Goal: Find specific page/section: Find specific page/section

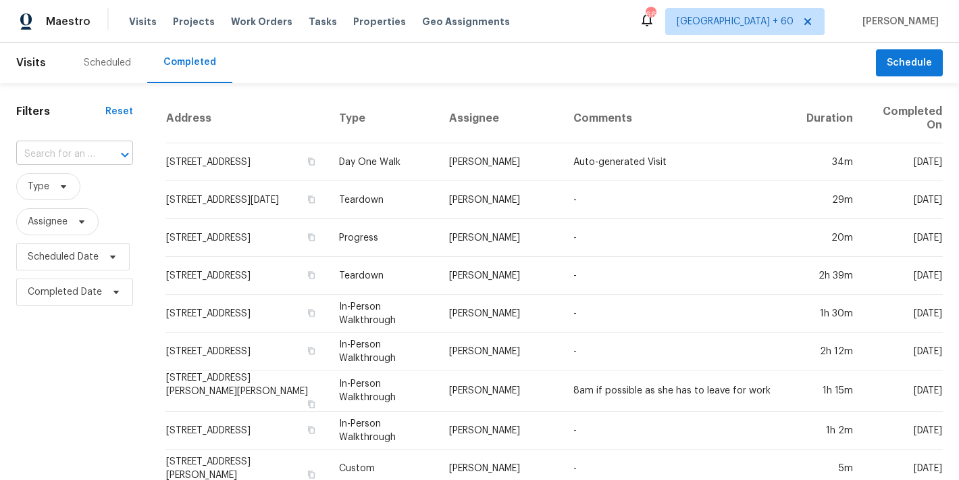
click at [61, 153] on input "text" at bounding box center [55, 154] width 79 height 21
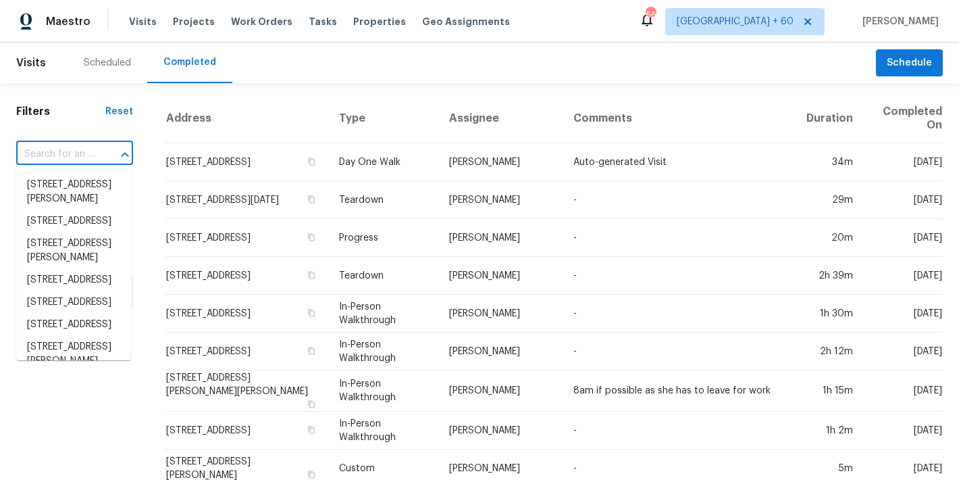
paste input "[STREET_ADDRESS][PERSON_NAME]"
type input "[STREET_ADDRESS][PERSON_NAME]"
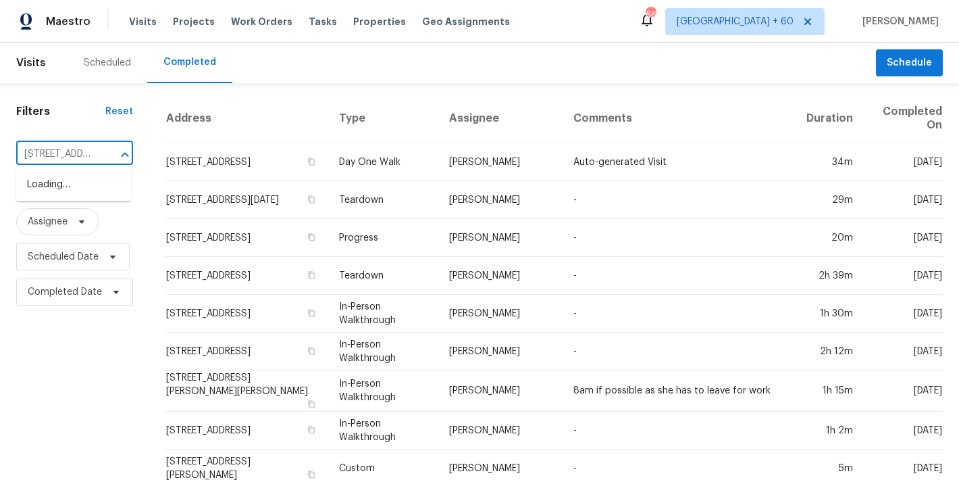
scroll to position [0, 131]
click at [72, 203] on li "4033 Treeshadow Dr, Saint Peters, MO 63376" at bounding box center [73, 192] width 115 height 36
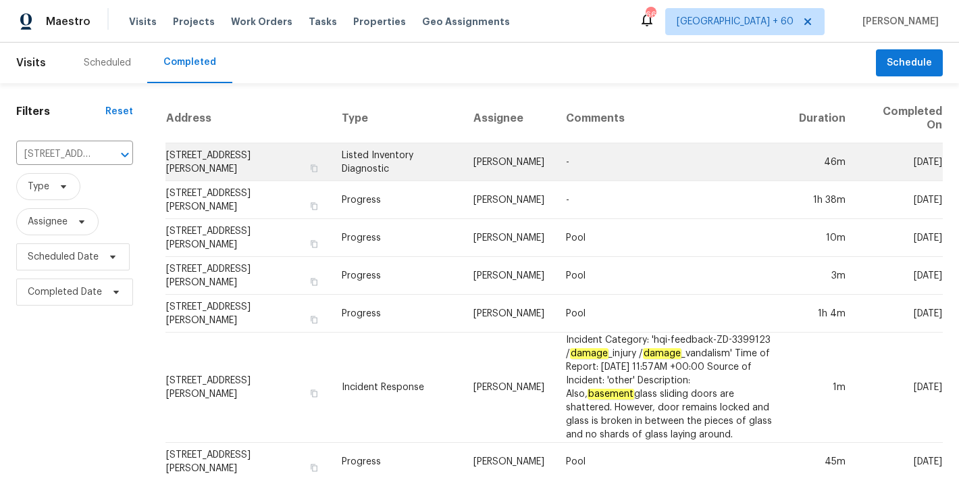
click at [229, 157] on td "4033 Treeshadow Dr, Saint Peters, MO 63376" at bounding box center [249, 162] width 166 height 38
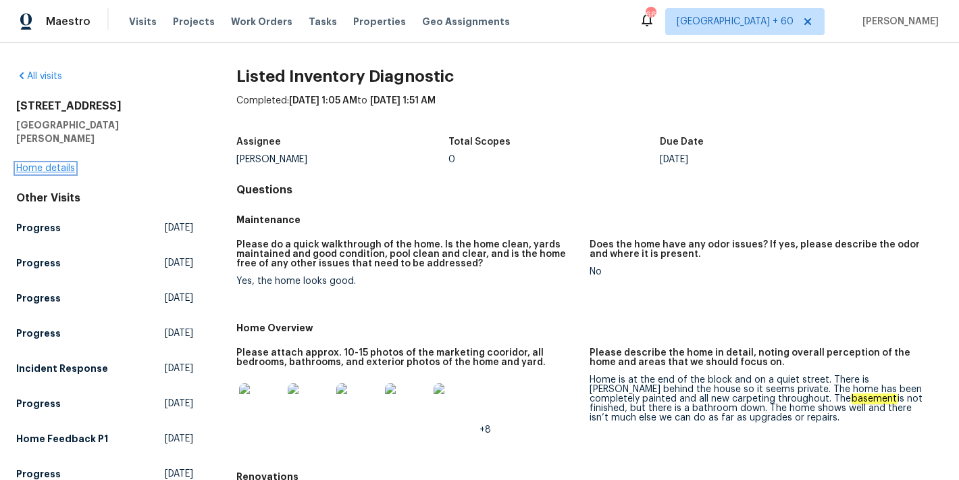
click at [26, 164] on link "Home details" at bounding box center [45, 168] width 59 height 9
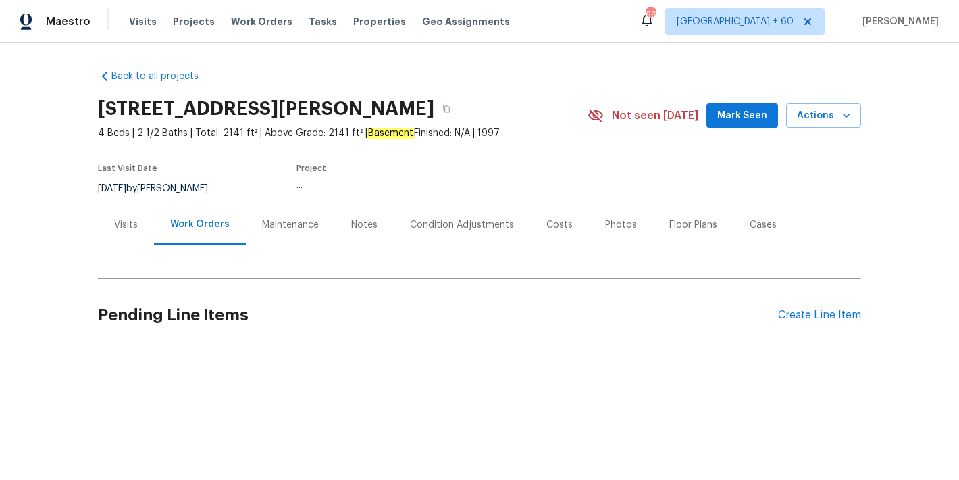
click at [729, 113] on span "Mark Seen" at bounding box center [743, 115] width 50 height 17
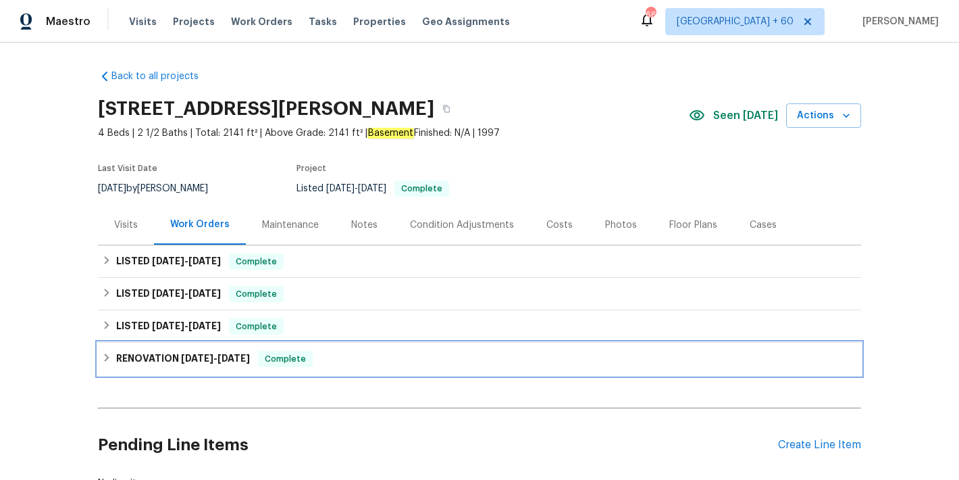
click at [199, 361] on span "3/31/25" at bounding box center [197, 357] width 32 height 9
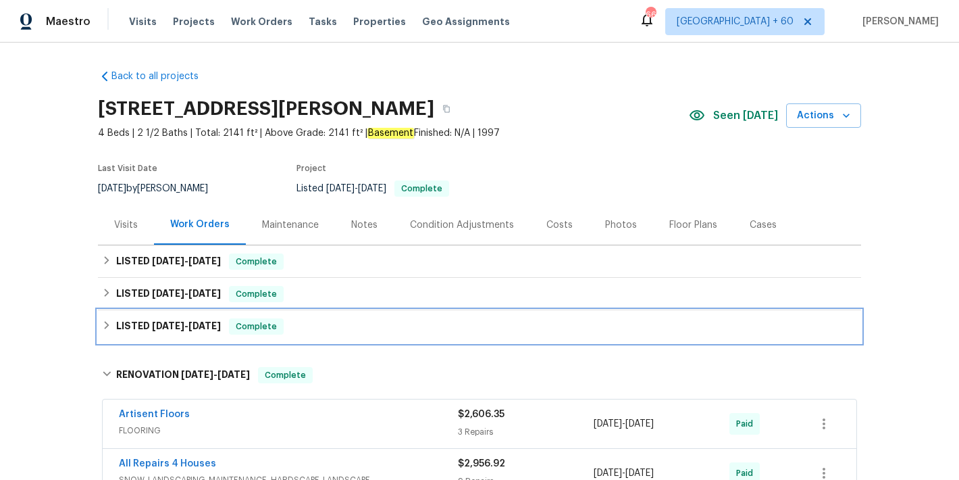
click at [189, 328] on span "8/11/25" at bounding box center [205, 325] width 32 height 9
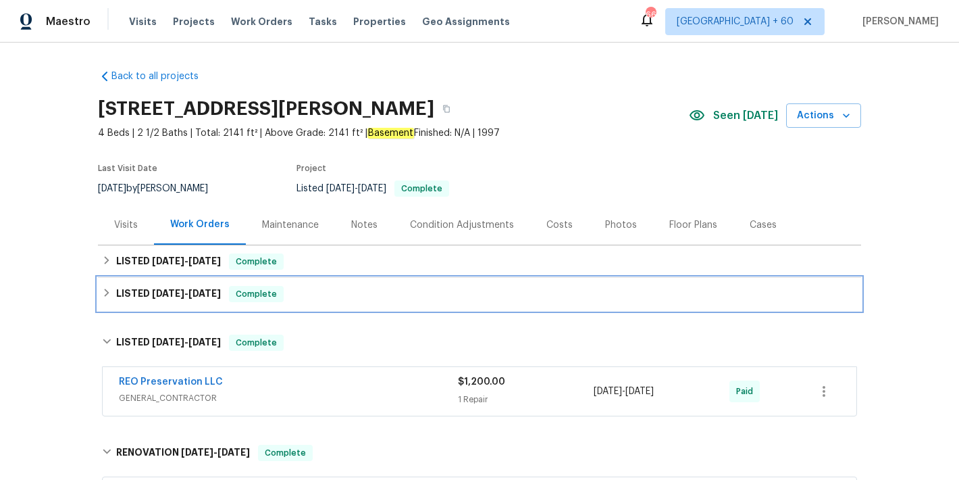
click at [184, 295] on span "8/19/25 - 8/21/25" at bounding box center [186, 292] width 69 height 9
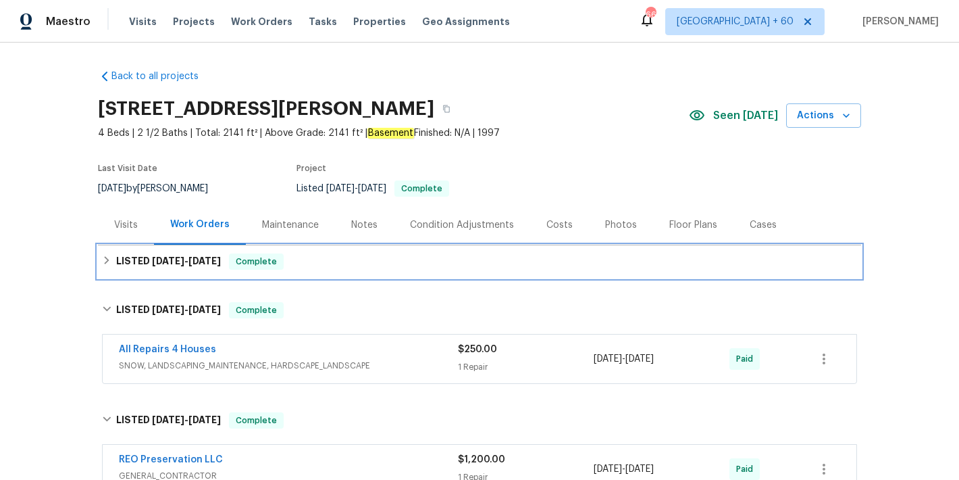
click at [187, 268] on h6 "LISTED 8/25/25 - 9/9/25" at bounding box center [168, 261] width 105 height 16
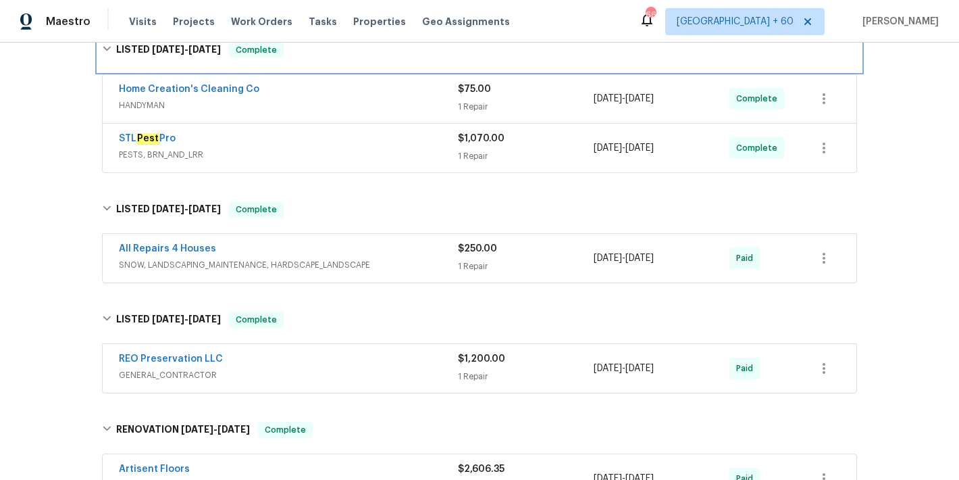
scroll to position [231, 0]
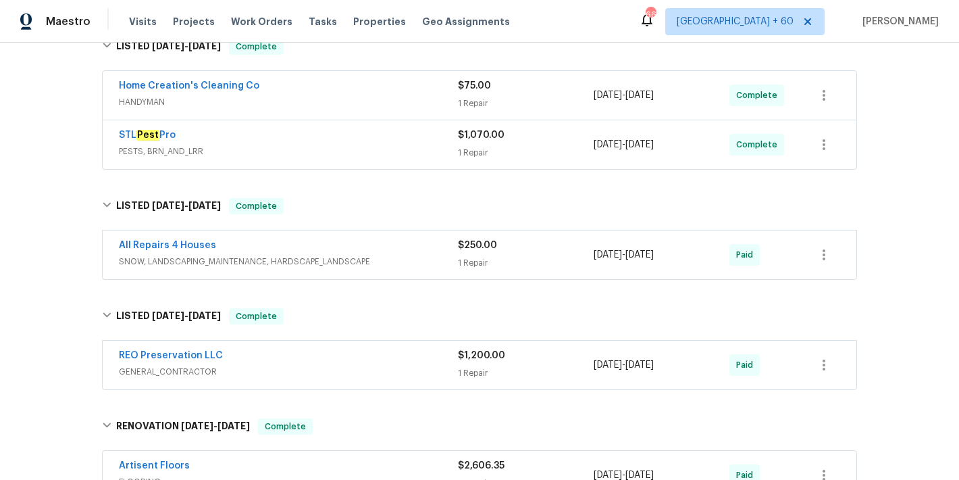
click at [403, 144] on div "STL Pest Pro" at bounding box center [288, 136] width 339 height 16
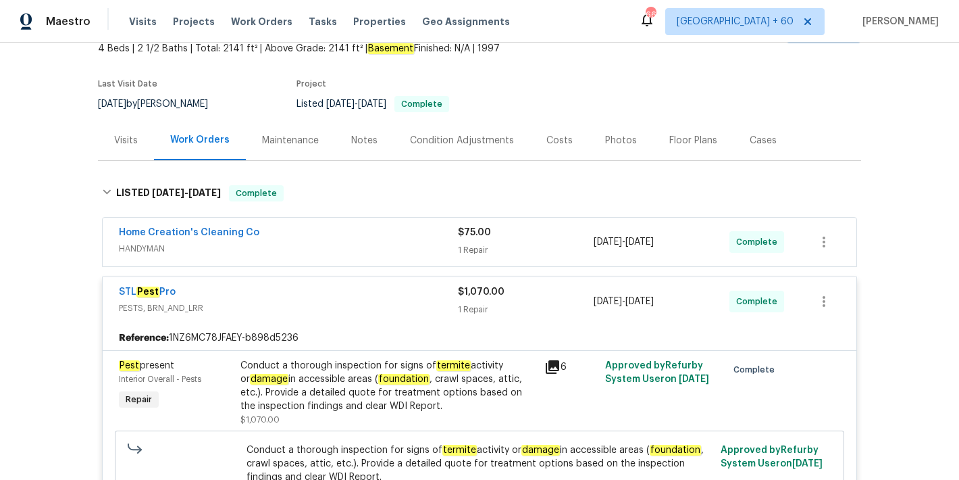
scroll to position [78, 0]
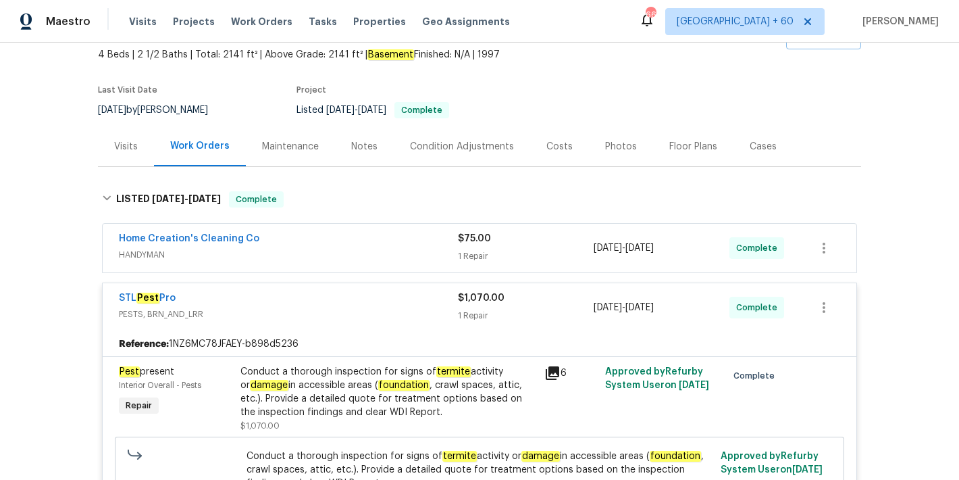
click at [411, 248] on span "HANDYMAN" at bounding box center [288, 255] width 339 height 14
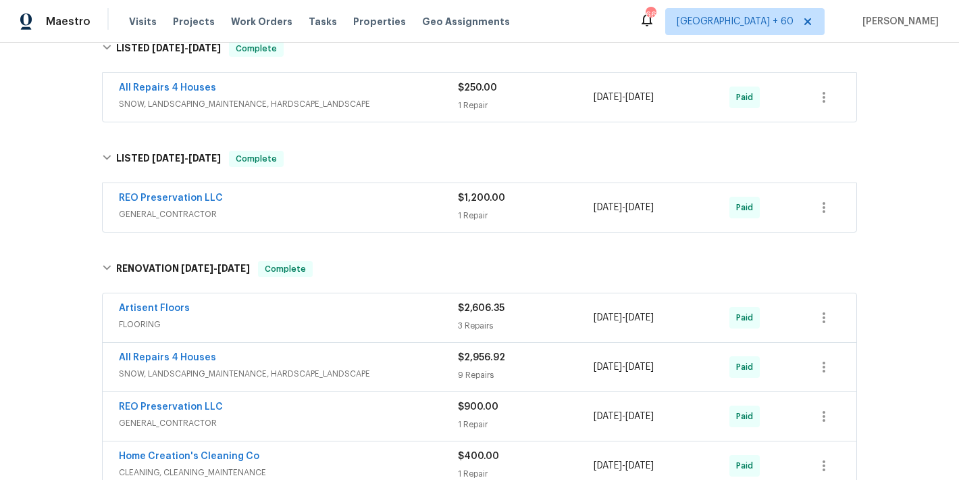
scroll to position [979, 0]
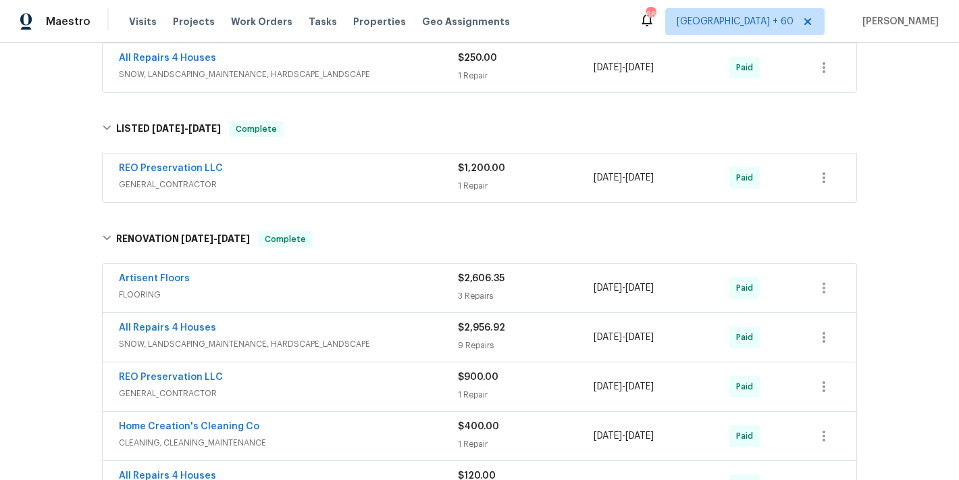
click at [407, 178] on div "REO Preservation LLC" at bounding box center [288, 169] width 339 height 16
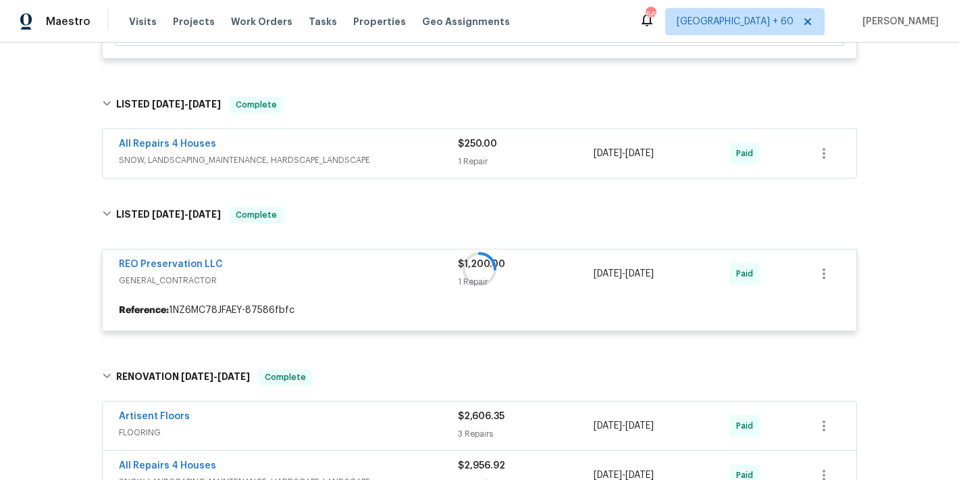
scroll to position [877, 0]
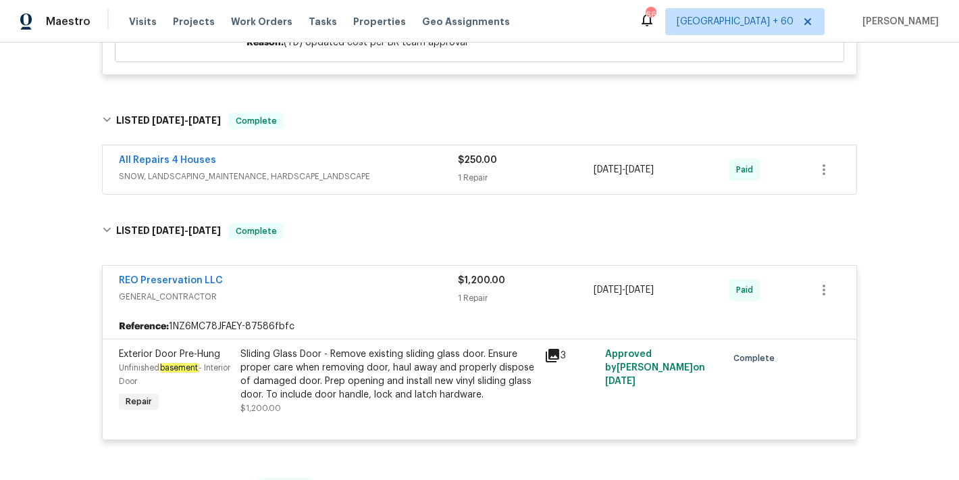
click at [434, 165] on div "All Repairs 4 Houses" at bounding box center [288, 161] width 339 height 16
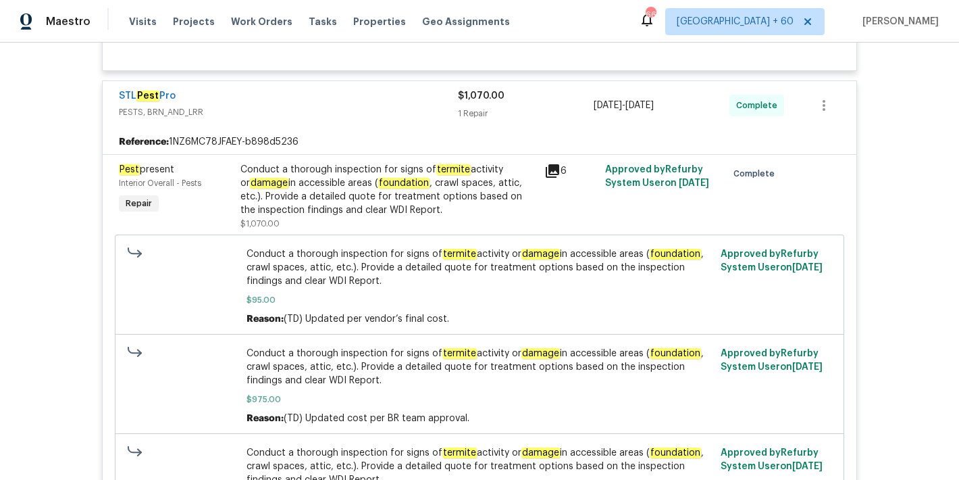
scroll to position [257, 0]
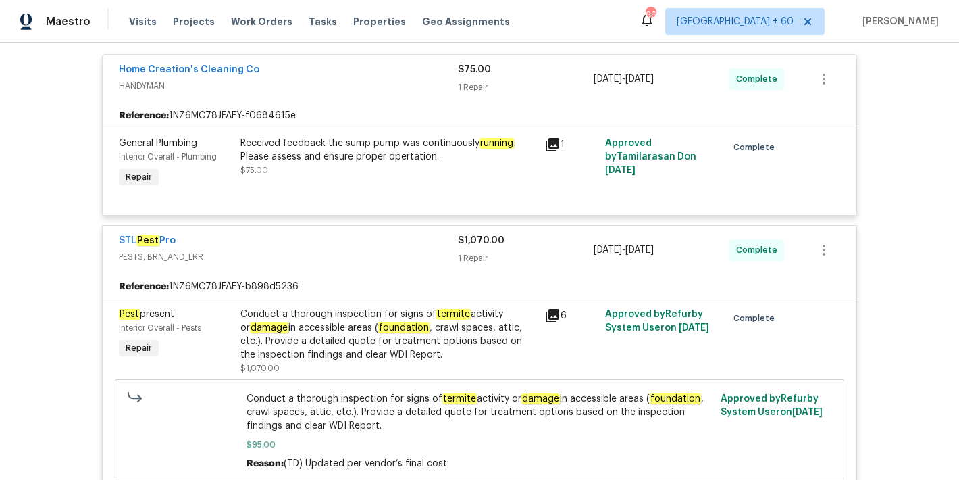
click at [315, 328] on div "Conduct a thorough inspection for signs of termite activity or damage in access…" at bounding box center [389, 334] width 296 height 54
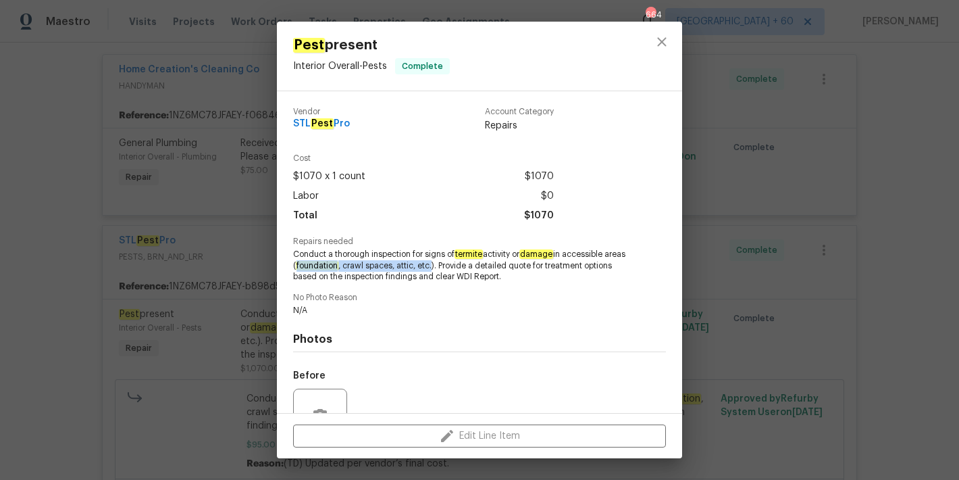
drag, startPoint x: 453, startPoint y: 267, endPoint x: 318, endPoint y: 264, distance: 135.2
click at [318, 264] on span "Conduct a thorough inspection for signs of termite activity or damage in access…" at bounding box center [461, 266] width 336 height 34
copy span "foundation , crawl spaces, attic, etc."
drag, startPoint x: 355, startPoint y: 126, endPoint x: 288, endPoint y: 126, distance: 66.9
click at [288, 126] on div "Vendor STL Pest Pro Account Category Repairs Cost $1070 x 1 count $1070 Labor $…" at bounding box center [479, 252] width 405 height 322
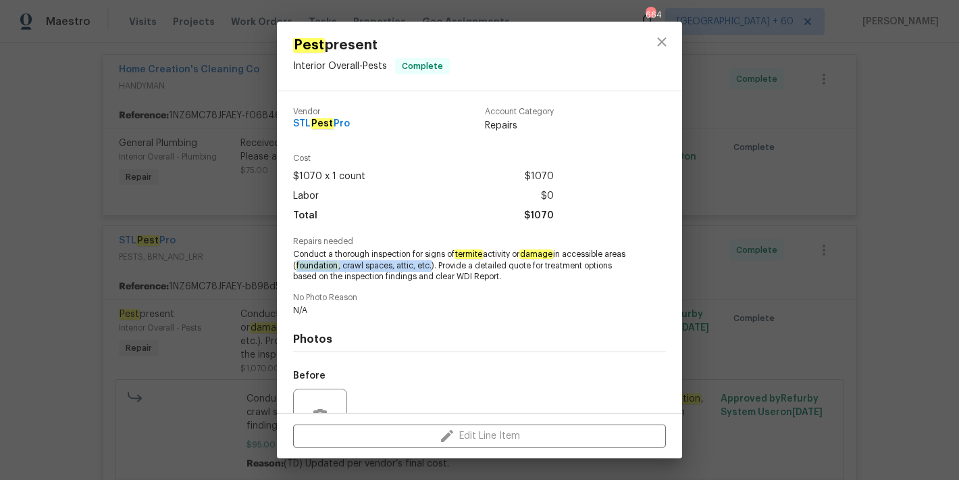
copy span "STL Pest Pro"
click at [663, 45] on icon "close" at bounding box center [662, 42] width 16 height 16
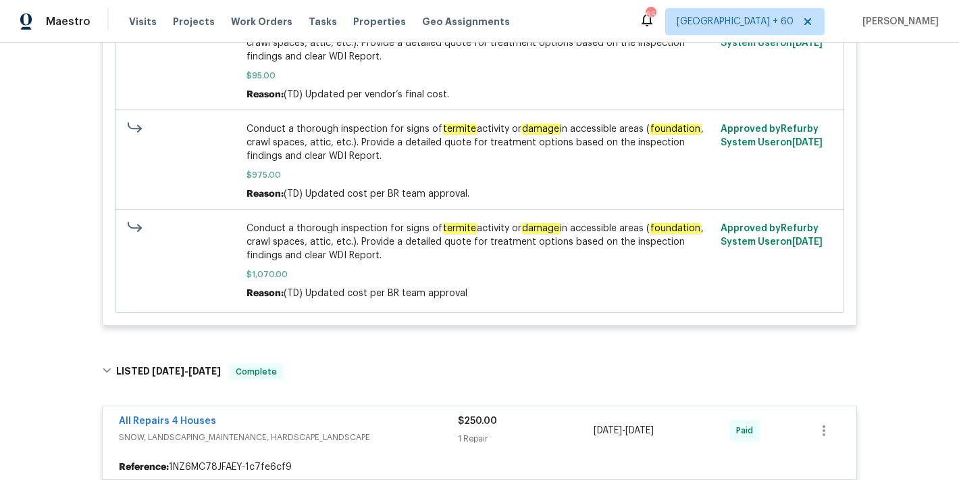
scroll to position [240, 0]
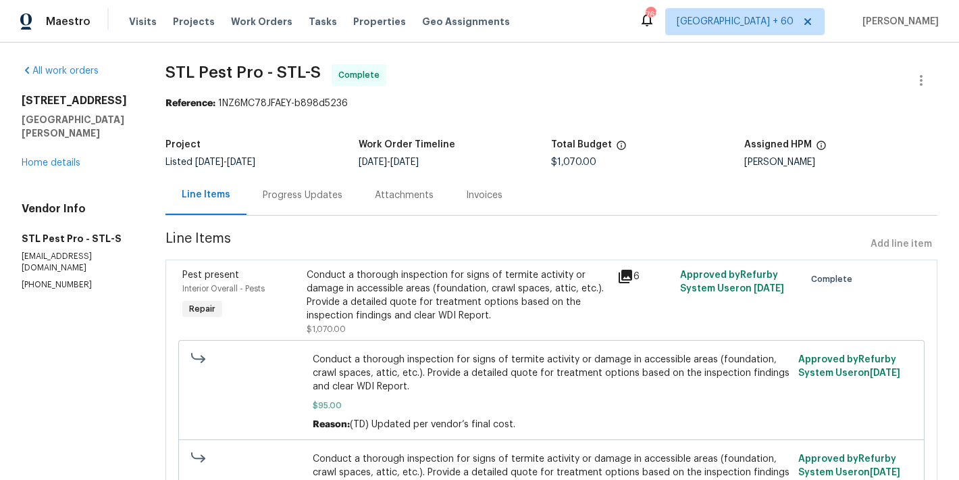
click at [313, 191] on div "Progress Updates" at bounding box center [303, 196] width 80 height 14
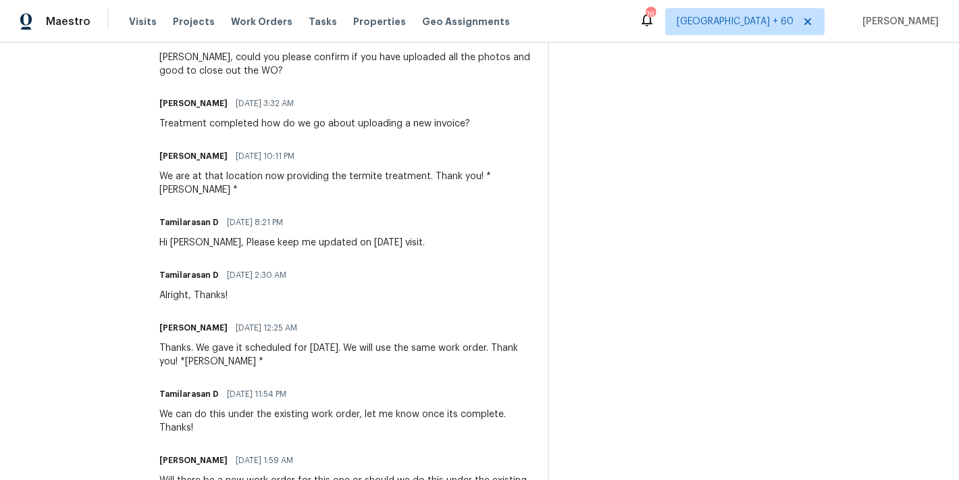
scroll to position [574, 0]
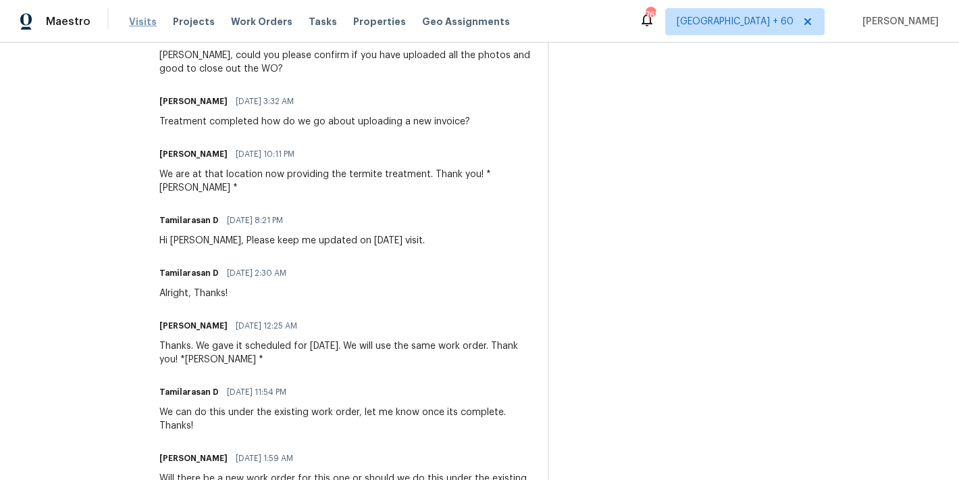
click at [142, 19] on span "Visits" at bounding box center [143, 22] width 28 height 14
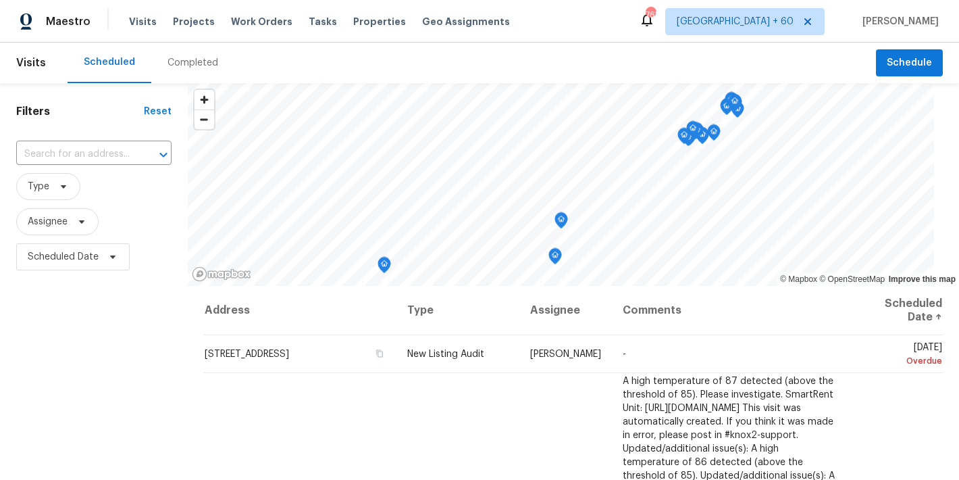
click at [186, 66] on div "Completed" at bounding box center [193, 63] width 51 height 14
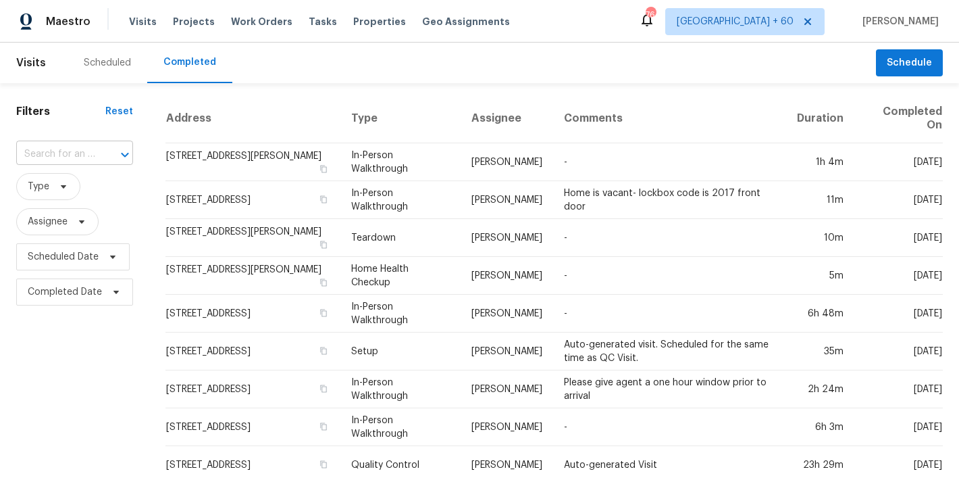
click at [66, 157] on input "text" at bounding box center [55, 154] width 79 height 21
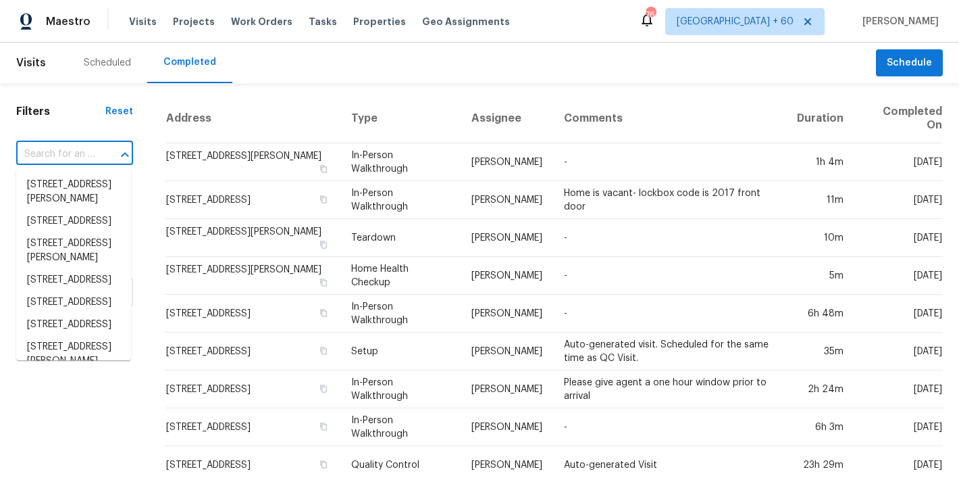
paste input "1230 Chapmansboro Rd, Chapmansboro, TN 37035"
type input "1230 Chapmansboro Rd, Chapmansboro, TN 37035"
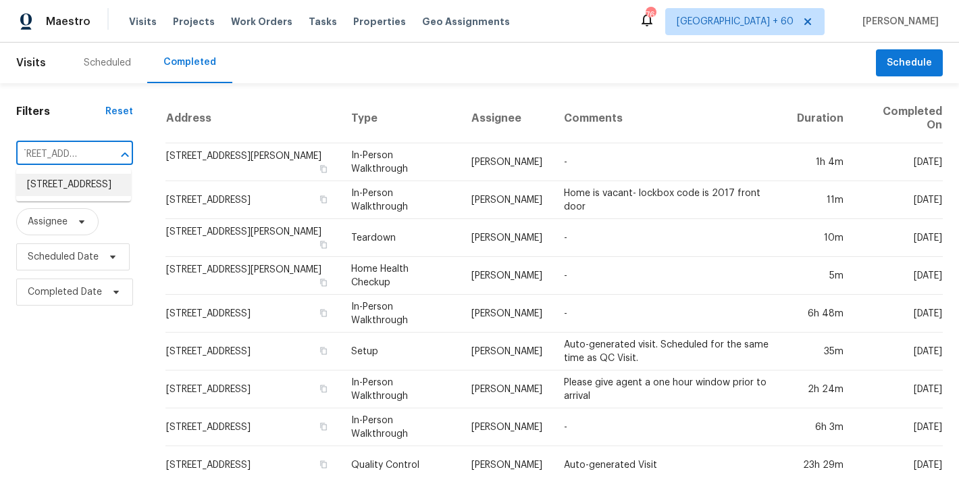
click at [66, 196] on li "1230 Chapmansboro Rd, Chapmansboro, TN 37035" at bounding box center [73, 185] width 115 height 22
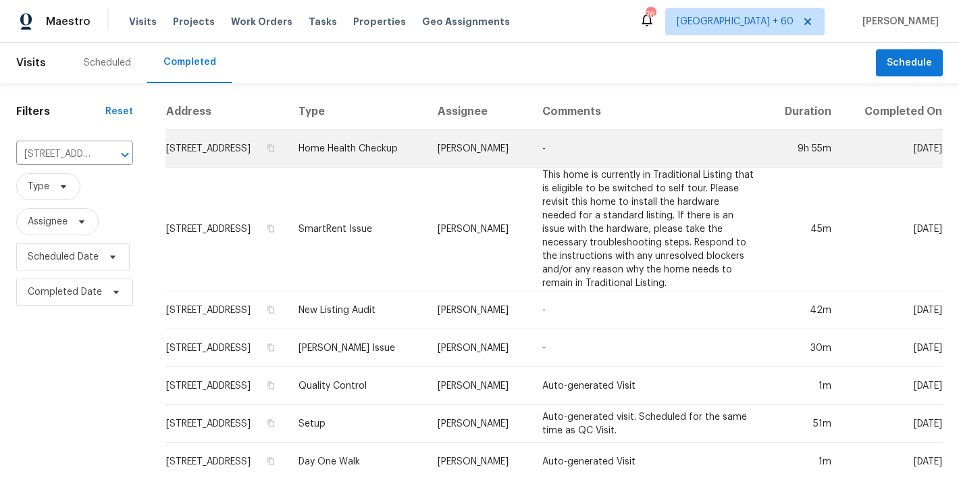
click at [210, 161] on td "1230 Chapmansboro Rd, Chapmansboro, TN 37035" at bounding box center [227, 149] width 122 height 38
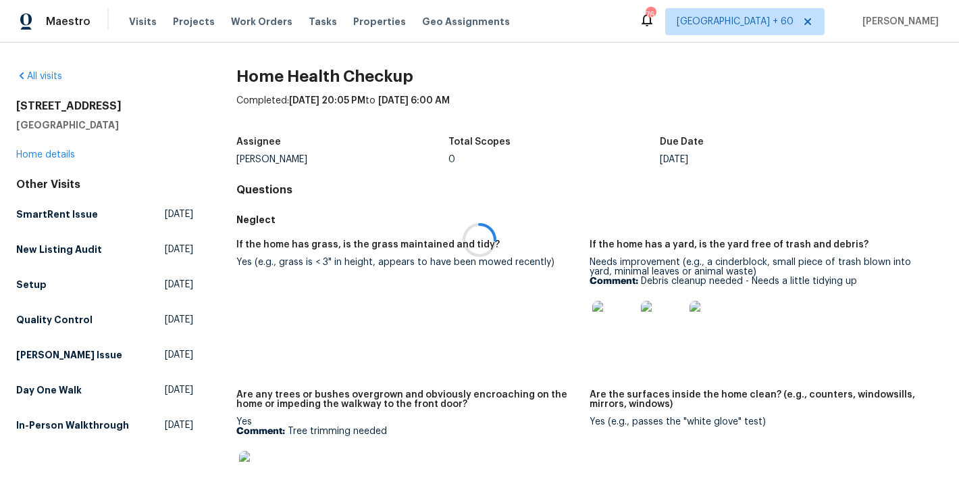
click at [49, 155] on div at bounding box center [479, 240] width 959 height 480
click at [47, 155] on link "Home details" at bounding box center [45, 154] width 59 height 9
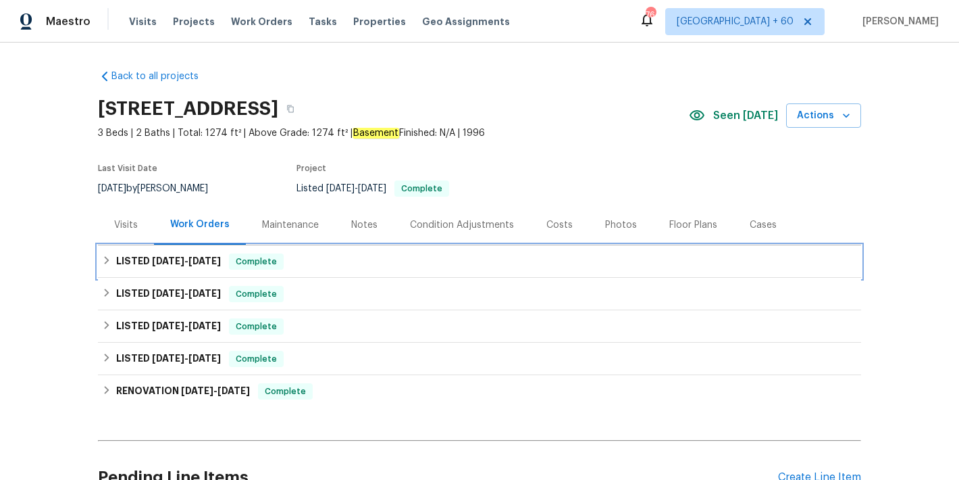
click at [298, 269] on div "LISTED 7/30/25 - 8/19/25 Complete" at bounding box center [479, 261] width 755 height 16
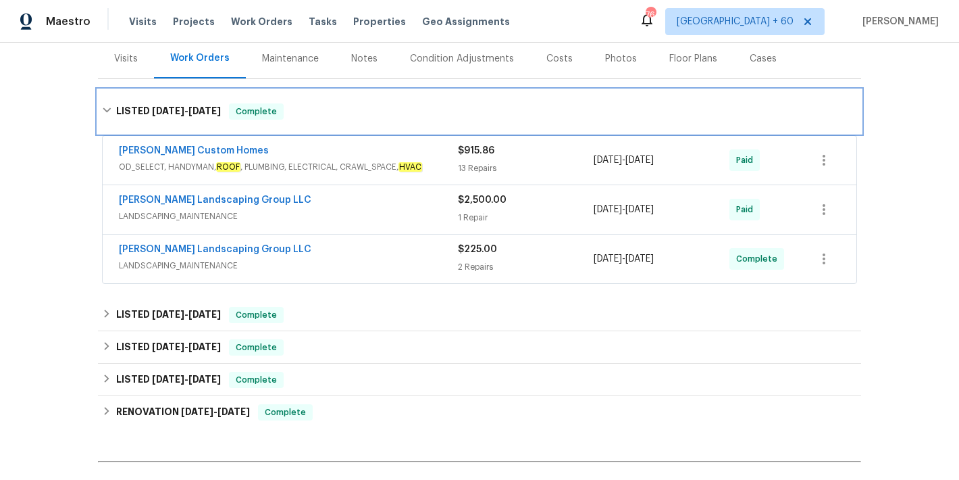
scroll to position [168, 0]
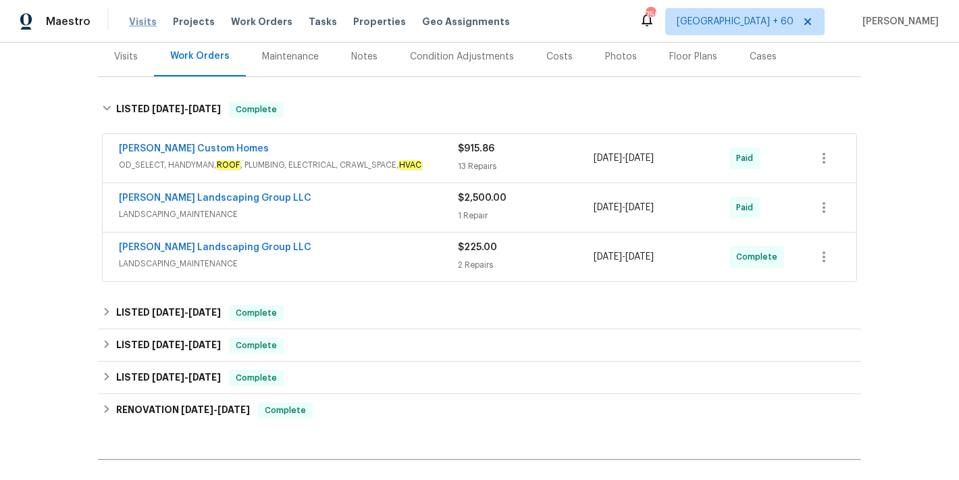
click at [145, 25] on span "Visits" at bounding box center [143, 22] width 28 height 14
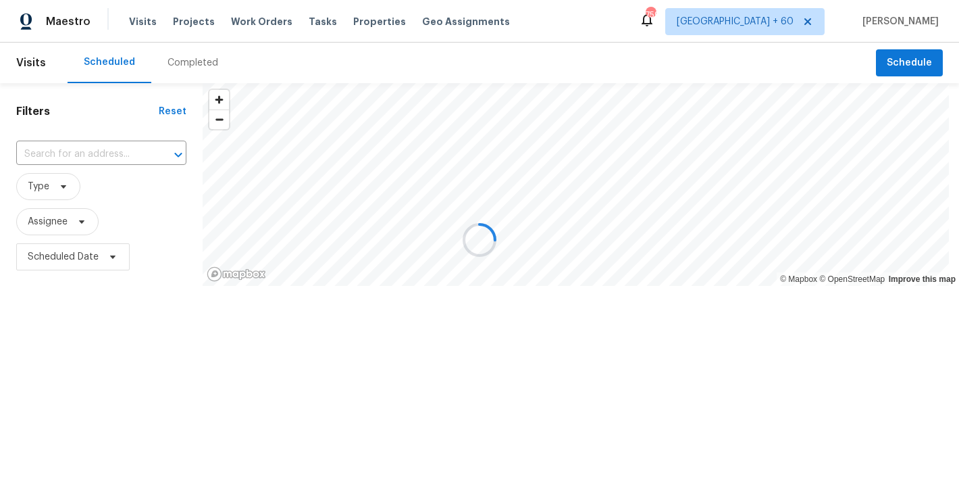
click at [405, 45] on div at bounding box center [479, 240] width 959 height 480
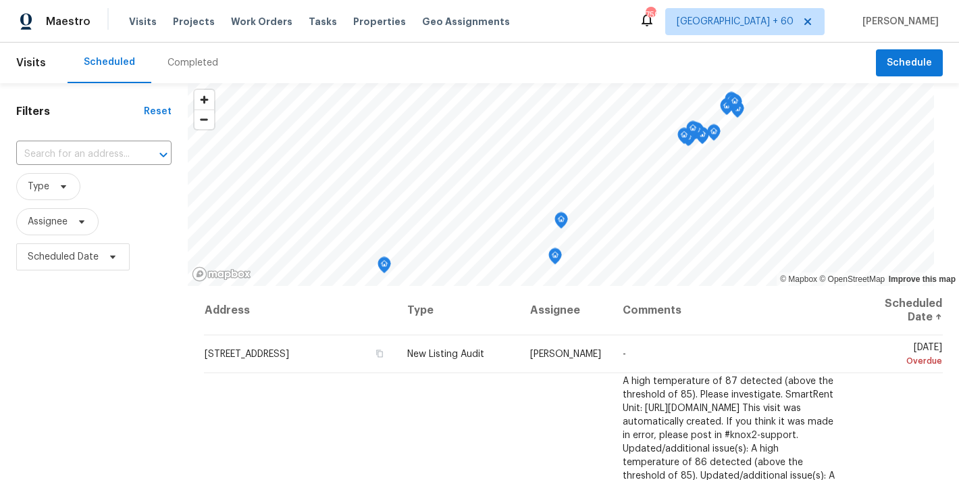
click at [200, 66] on div "Completed" at bounding box center [193, 63] width 51 height 14
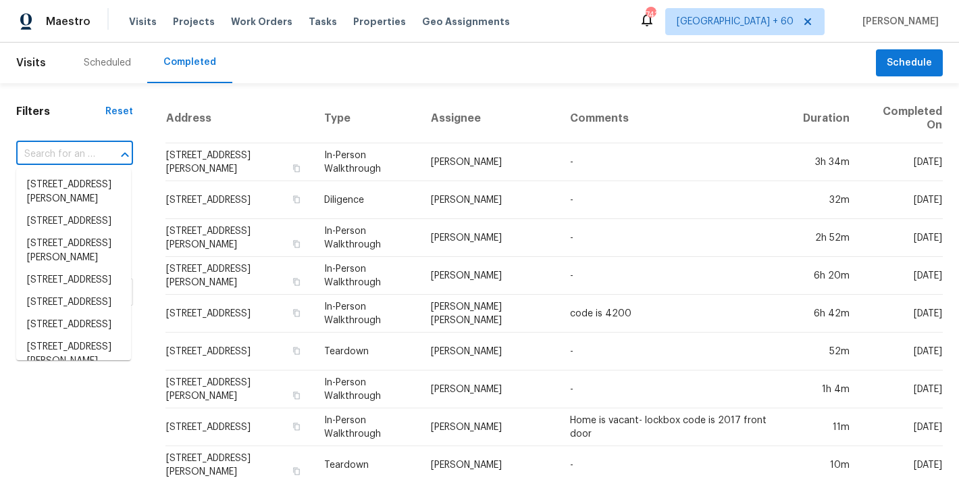
click at [73, 155] on input "text" at bounding box center [55, 154] width 79 height 21
paste input "[STREET_ADDRESS]"
type input "[STREET_ADDRESS]"
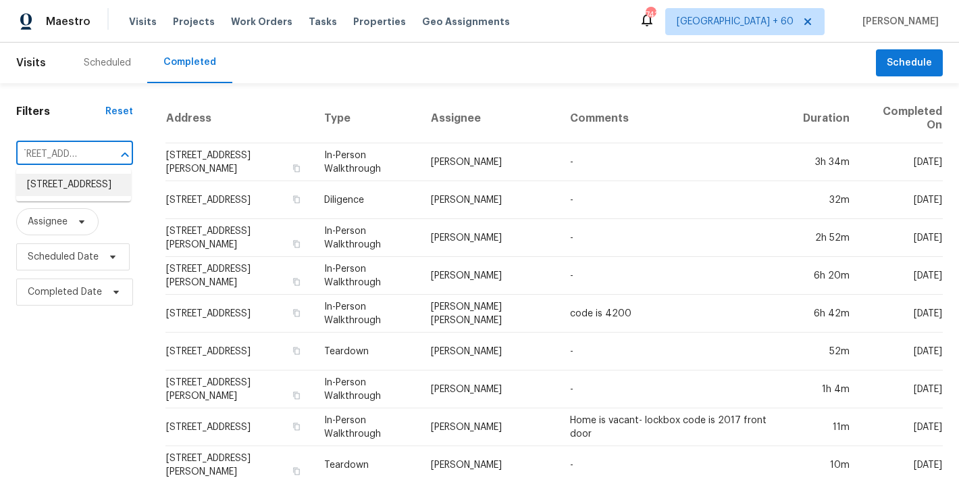
click at [57, 196] on li "[STREET_ADDRESS]" at bounding box center [73, 185] width 115 height 22
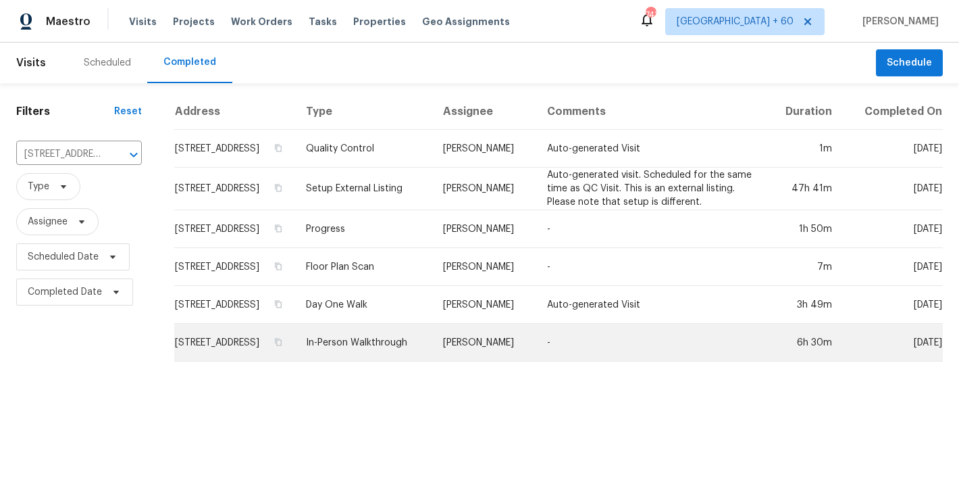
click at [283, 347] on td "[STREET_ADDRESS]" at bounding box center [234, 343] width 121 height 38
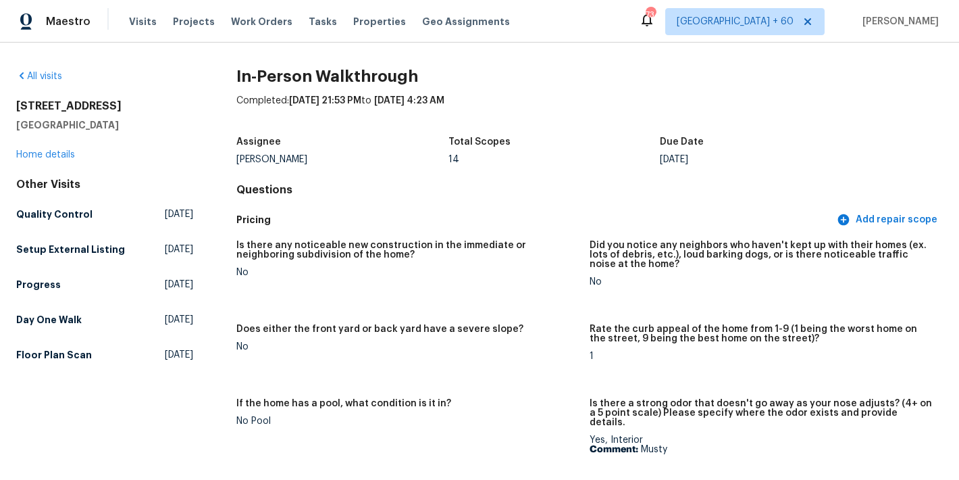
click at [580, 115] on div "Completed: 7/21/2025, 21:53 PM to 7/22/2025, 4:23 AM" at bounding box center [589, 111] width 707 height 35
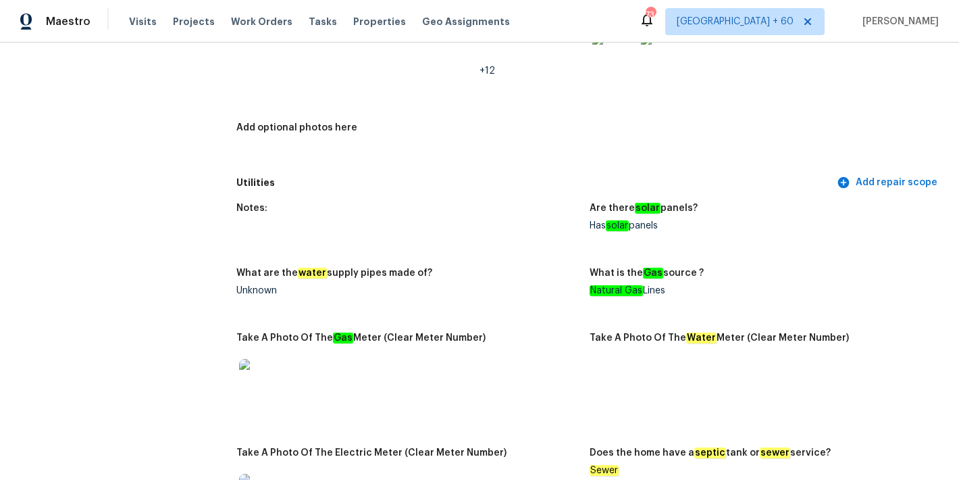
scroll to position [757, 0]
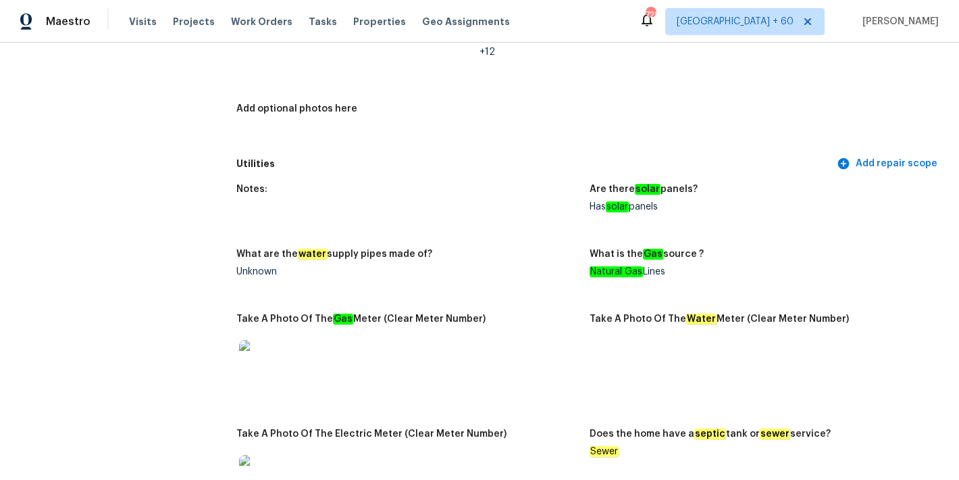
click at [488, 196] on figure "Notes:" at bounding box center [412, 208] width 353 height 49
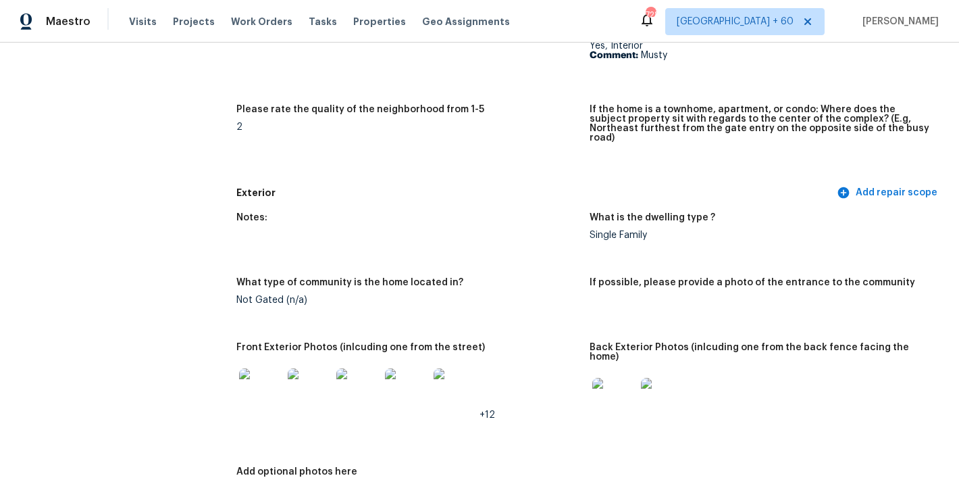
scroll to position [0, 0]
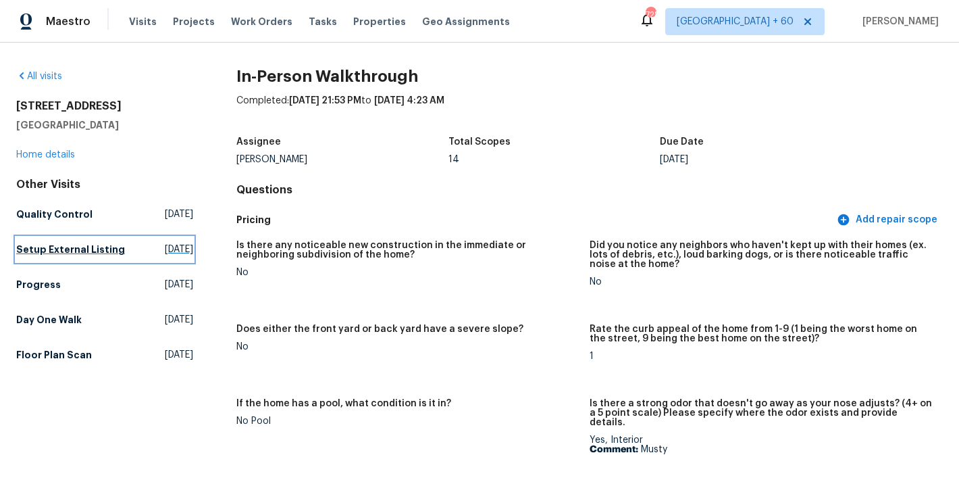
click at [40, 256] on h5 "Setup External Listing" at bounding box center [70, 250] width 109 height 14
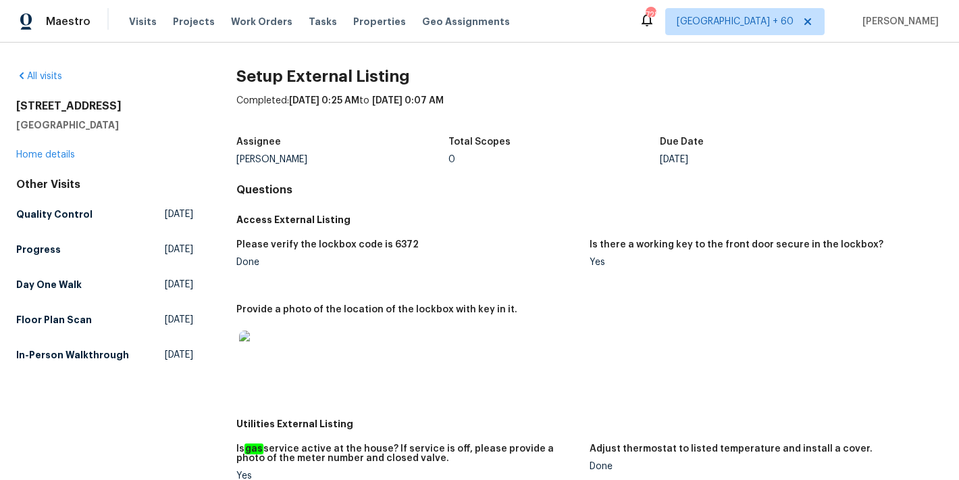
click at [513, 164] on div "Assignee Ken Romain Total Scopes 0 Due Date Fri, Sep 05" at bounding box center [589, 150] width 707 height 43
click at [44, 354] on h5 "In-Person Walkthrough" at bounding box center [72, 355] width 113 height 14
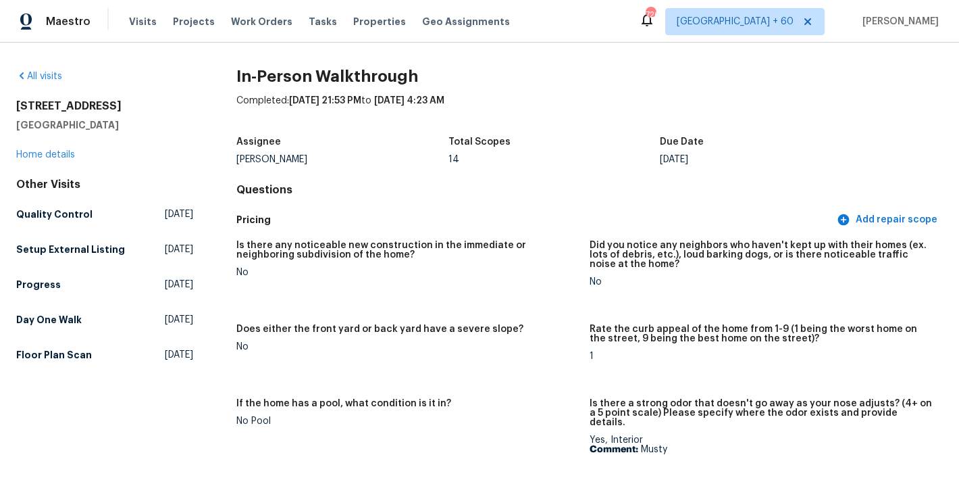
click at [49, 326] on h5 "Day One Walk" at bounding box center [49, 320] width 66 height 14
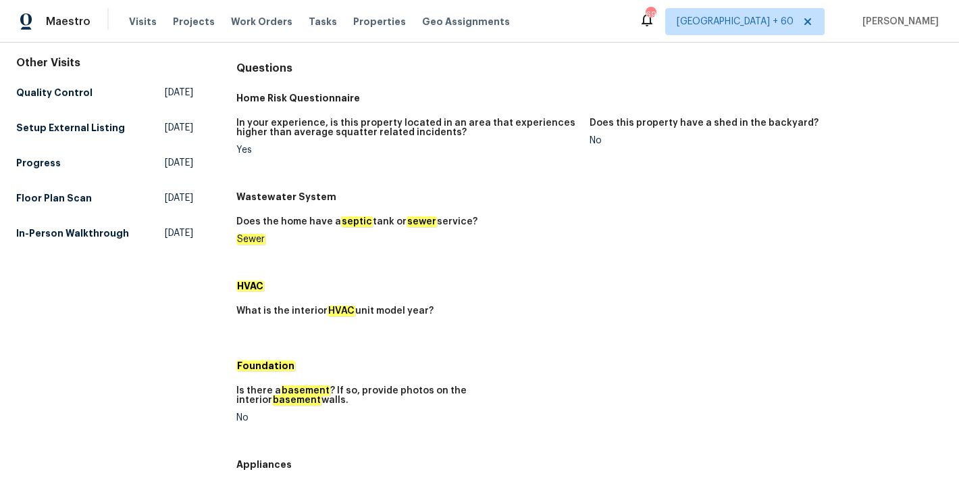
scroll to position [124, 0]
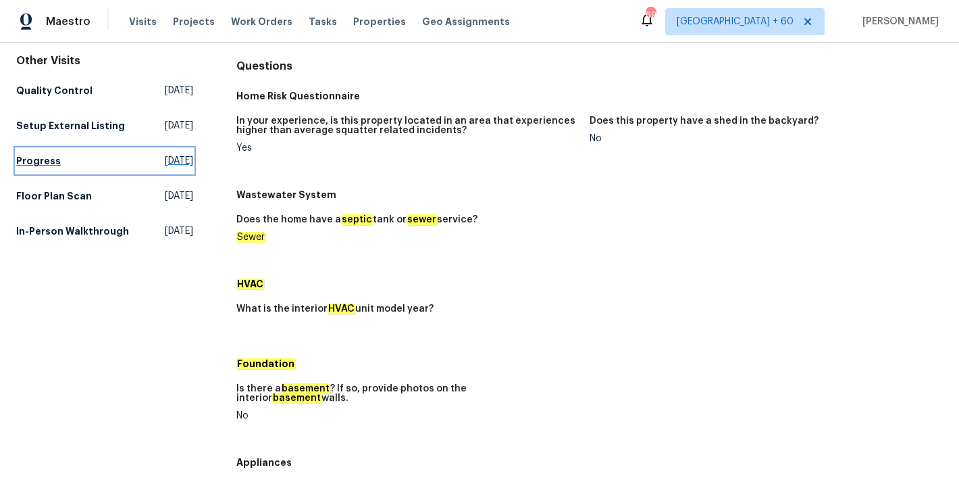
click at [48, 168] on h5 "Progress" at bounding box center [38, 161] width 45 height 14
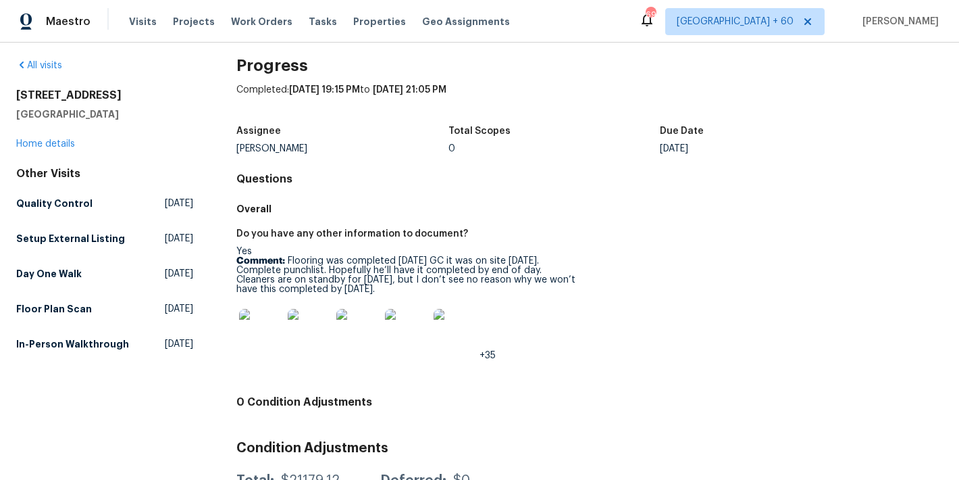
scroll to position [32, 0]
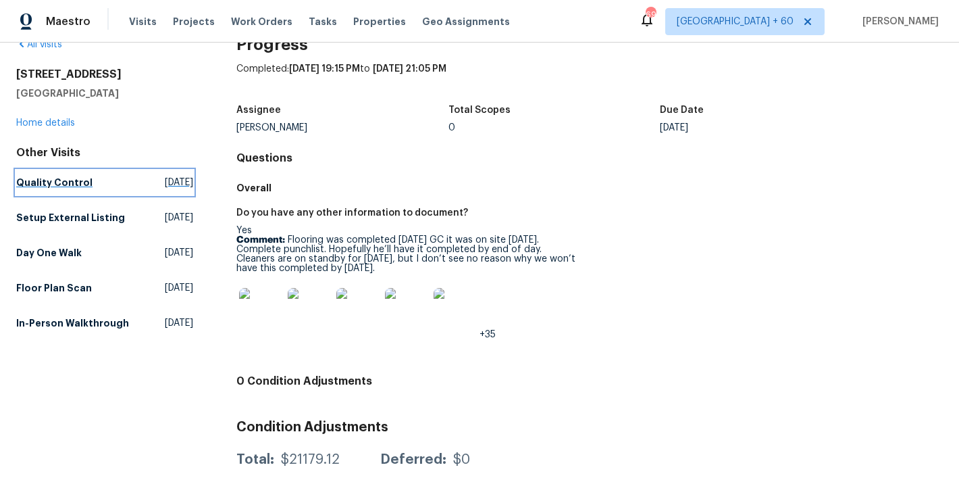
click at [58, 183] on h5 "Quality Control" at bounding box center [54, 183] width 76 height 14
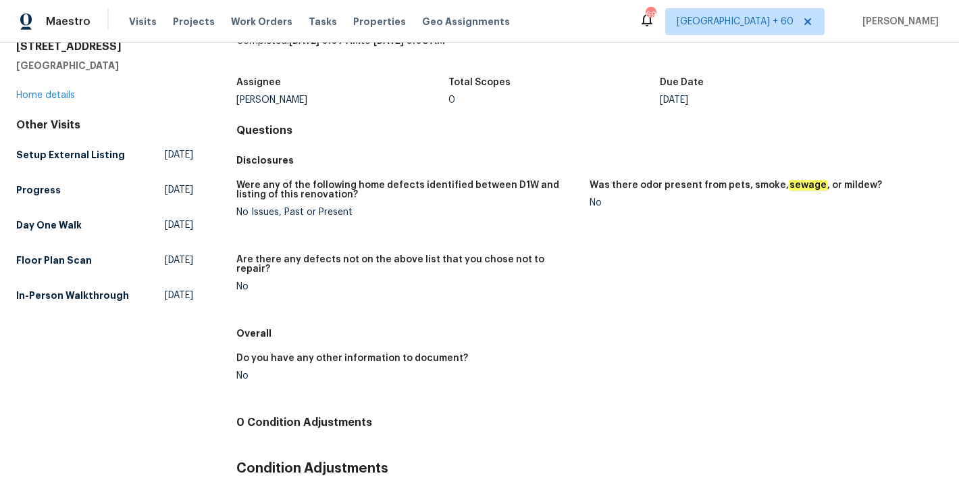
scroll to position [103, 0]
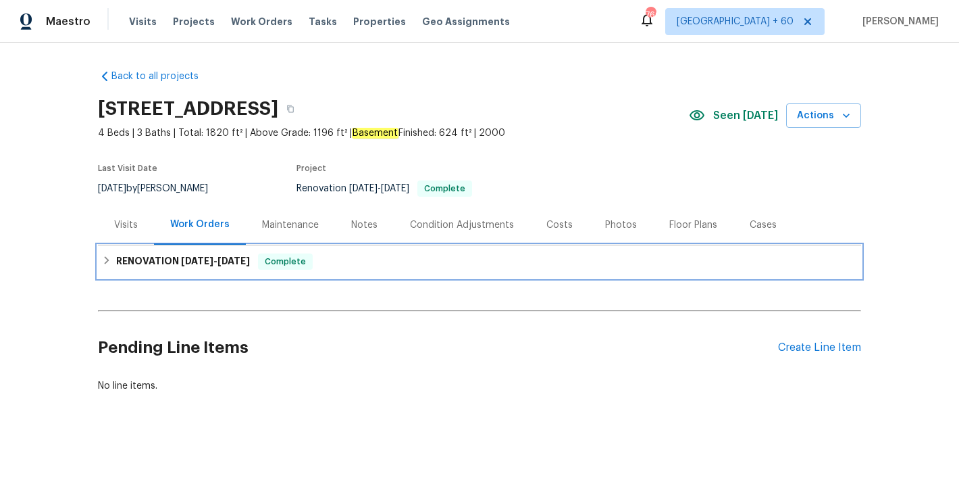
click at [313, 262] on div "RENOVATION [DATE] - [DATE] Complete" at bounding box center [479, 261] width 755 height 16
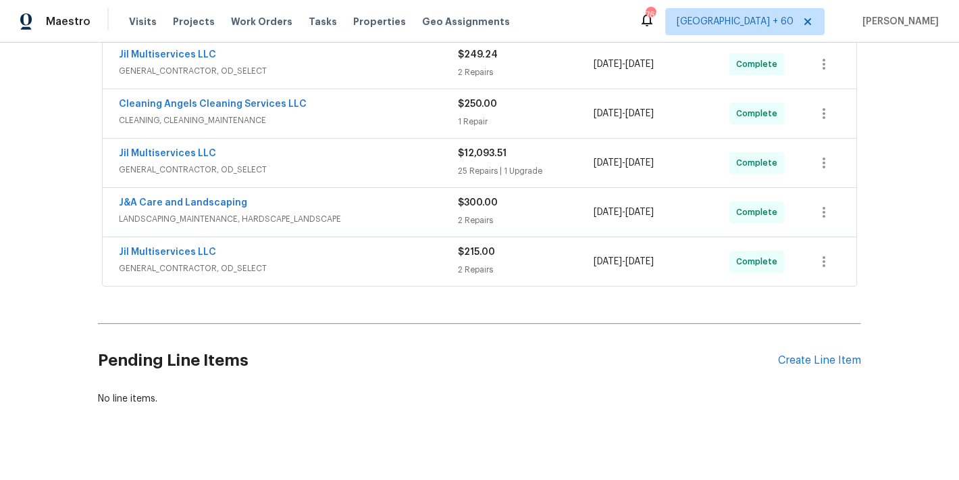
scroll to position [367, 0]
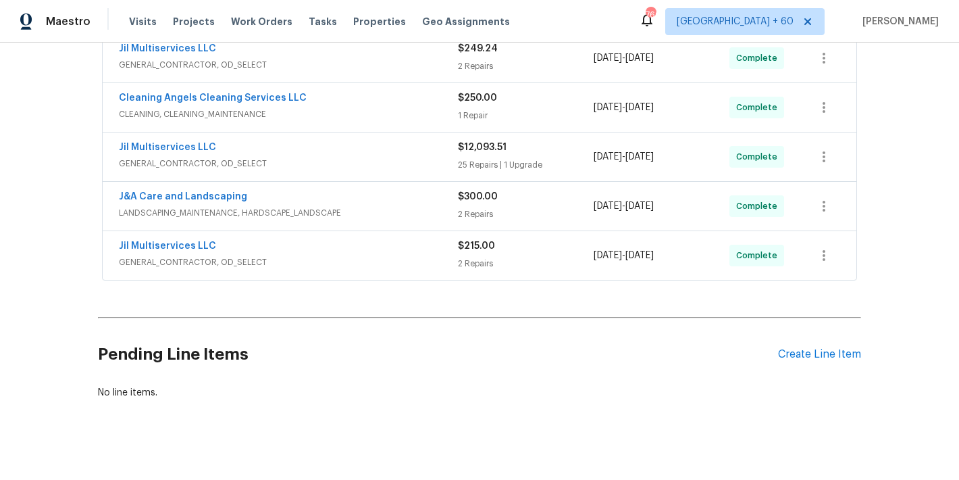
click at [422, 252] on div "Jil Multiservices LLC" at bounding box center [288, 247] width 339 height 16
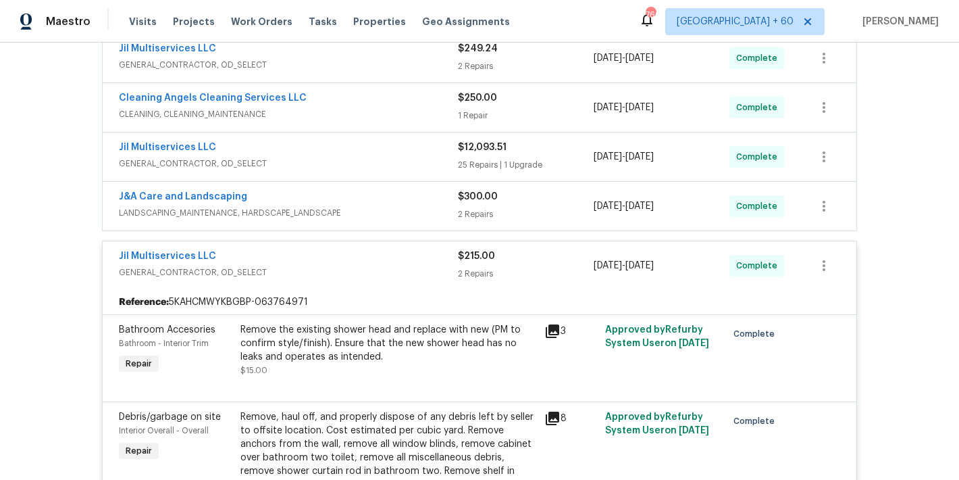
click at [428, 201] on div "J&A Care and Landscaping" at bounding box center [288, 198] width 339 height 16
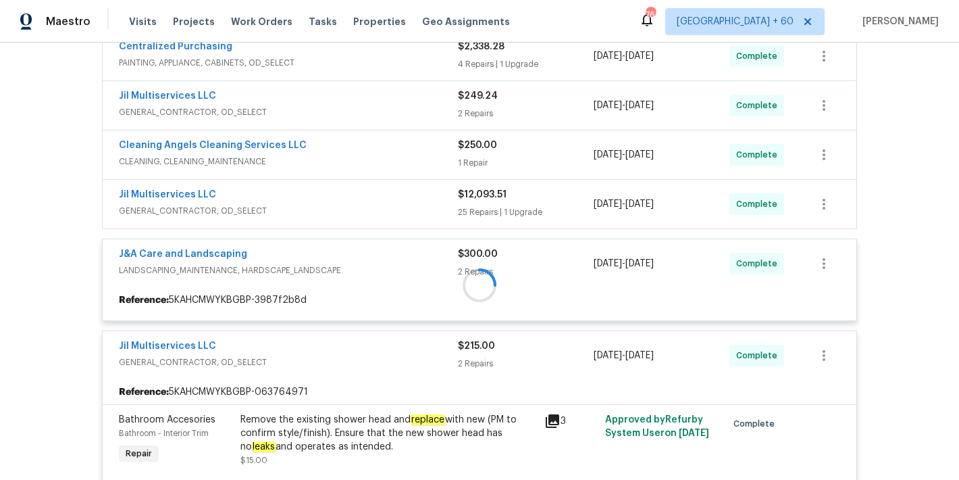
scroll to position [313, 0]
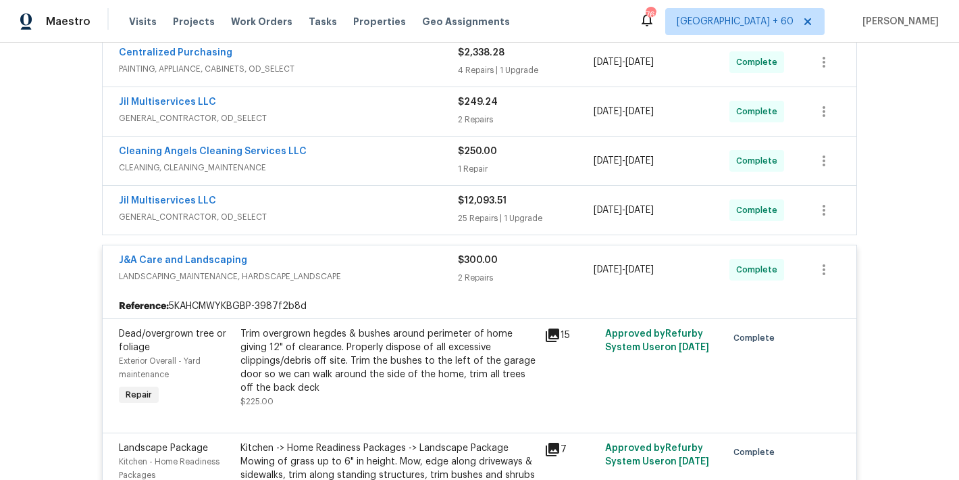
click at [426, 210] on span "GENERAL_CONTRACTOR, OD_SELECT" at bounding box center [288, 217] width 339 height 14
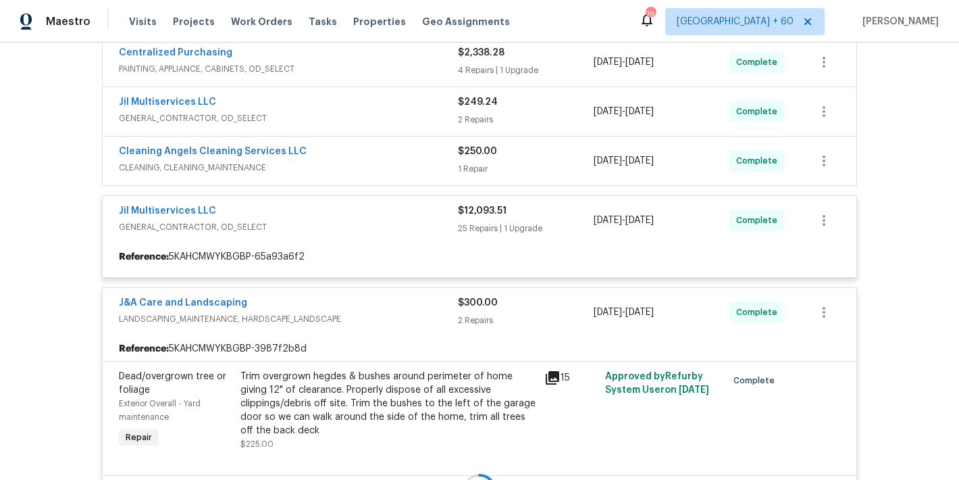
scroll to position [289, 0]
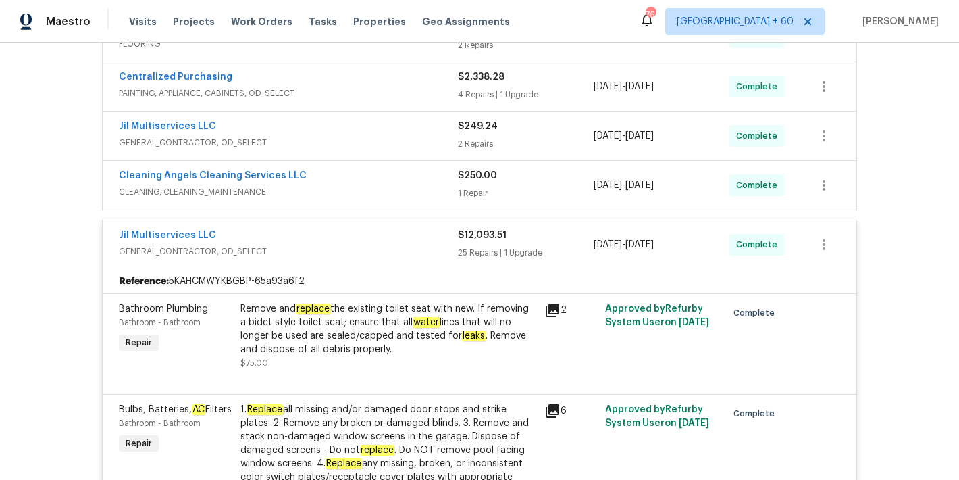
click at [420, 182] on div "Cleaning Angels Cleaning Services LLC" at bounding box center [288, 177] width 339 height 16
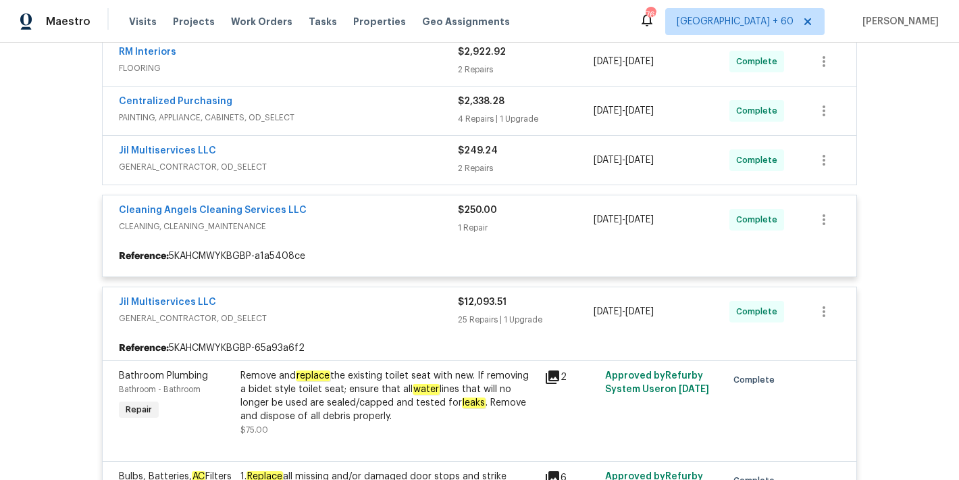
scroll to position [257, 0]
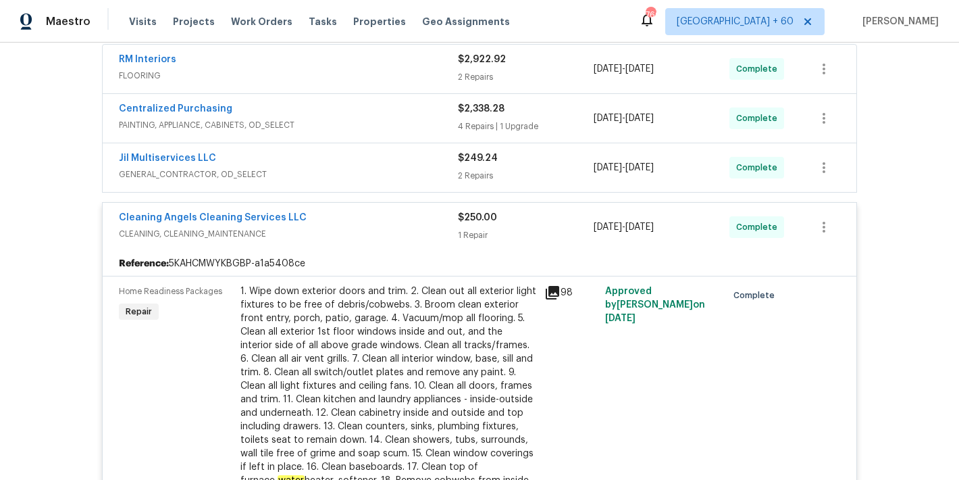
click at [431, 159] on div "Jil Multiservices LLC" at bounding box center [288, 159] width 339 height 16
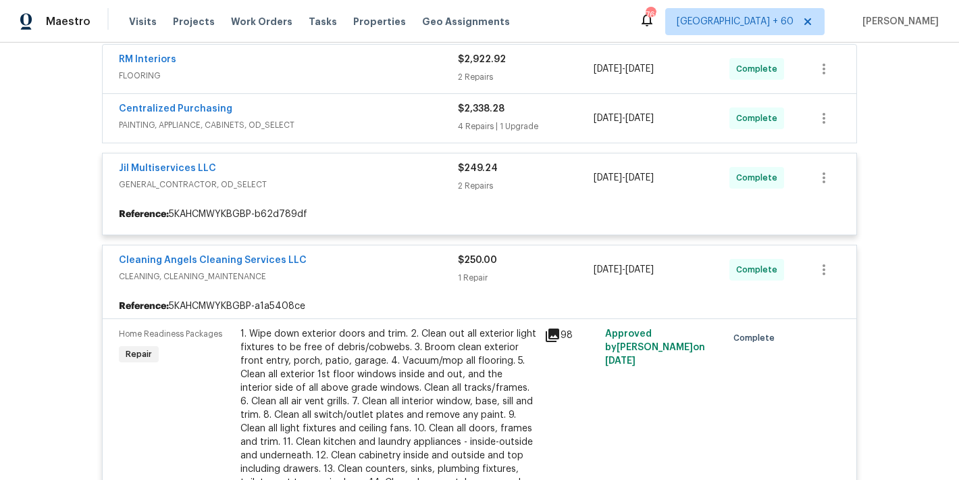
scroll to position [228, 0]
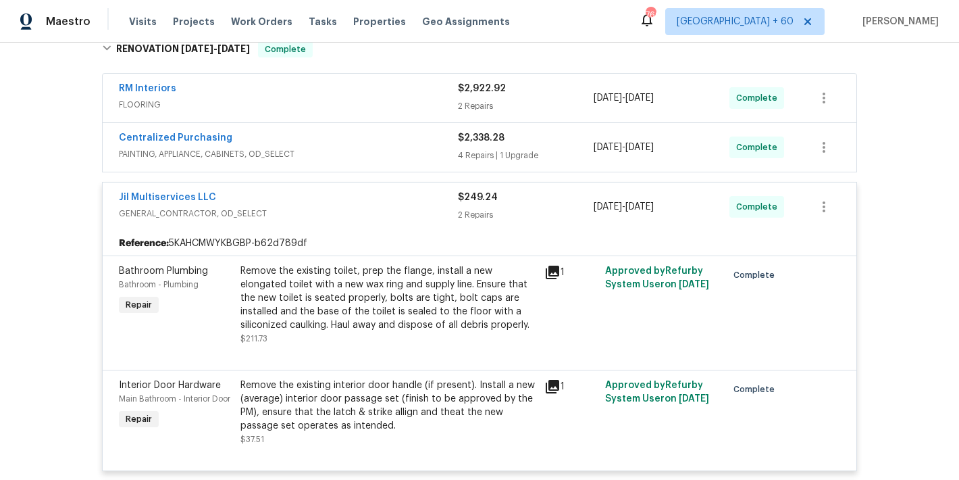
click at [427, 148] on span "PAINTING, APPLIANCE, CABINETS, OD_SELECT" at bounding box center [288, 154] width 339 height 14
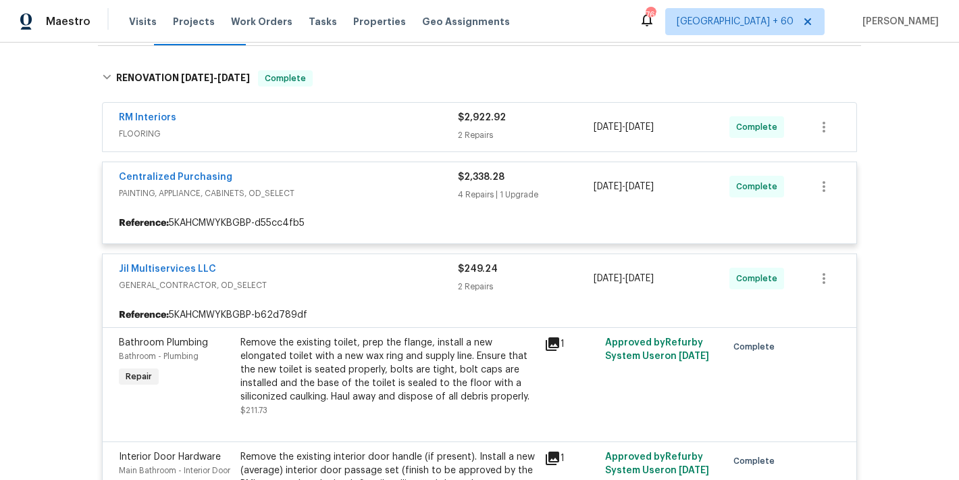
scroll to position [197, 0]
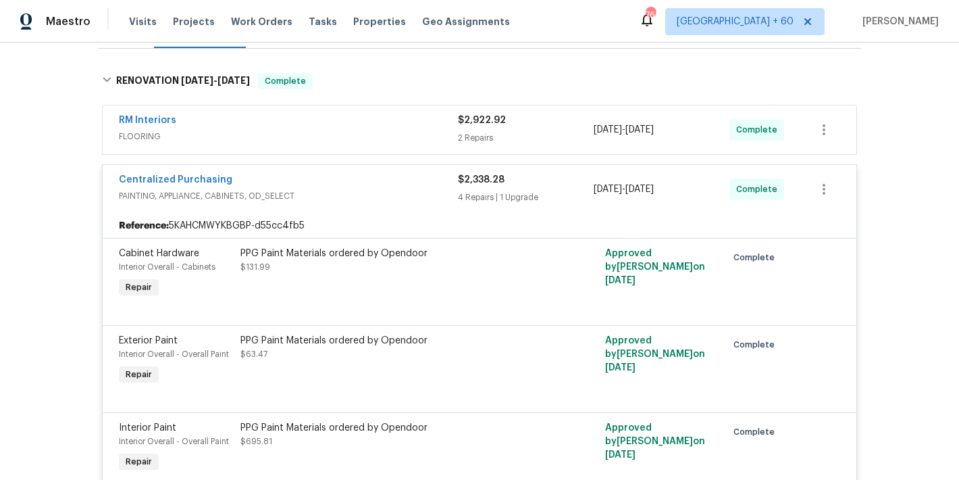
click at [400, 131] on span "FLOORING" at bounding box center [288, 137] width 339 height 14
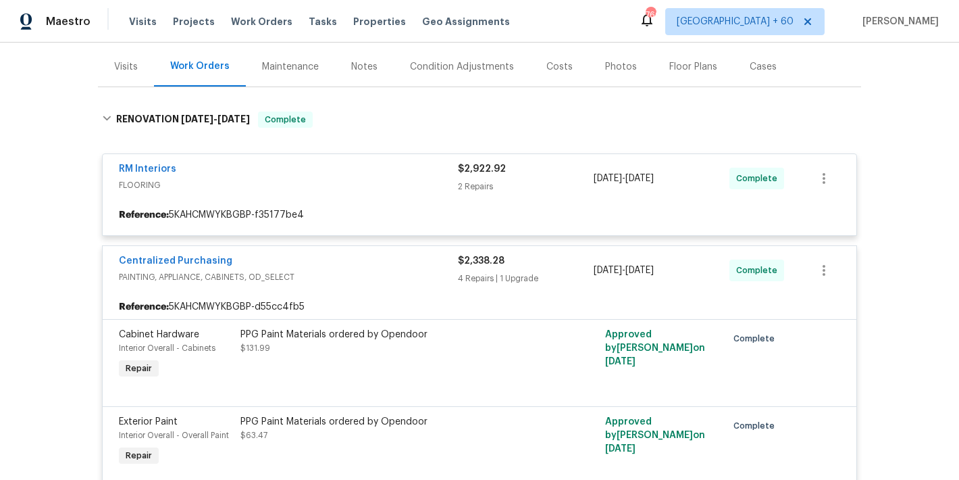
scroll to position [153, 0]
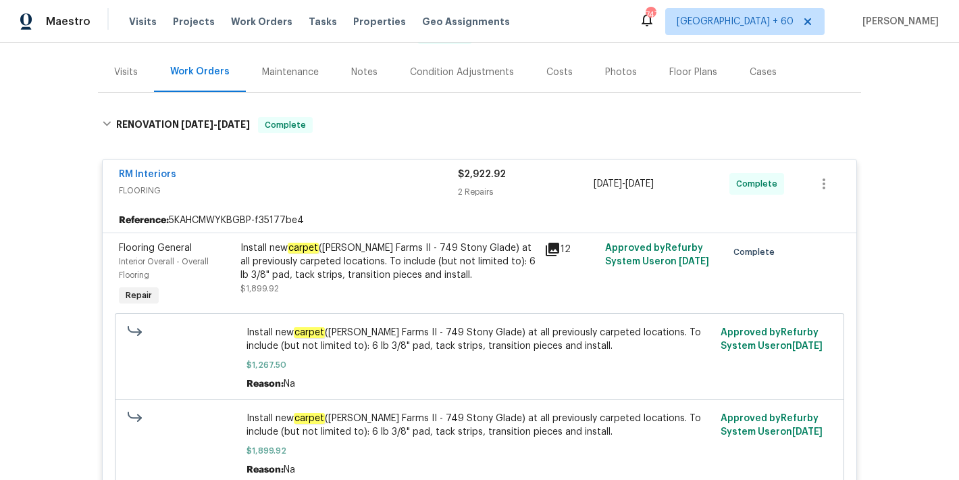
click at [878, 228] on div "Back to all projects [STREET_ADDRESS] 4 Beds | 3 Baths | Total: 1820 ft² | Abov…" at bounding box center [479, 261] width 959 height 437
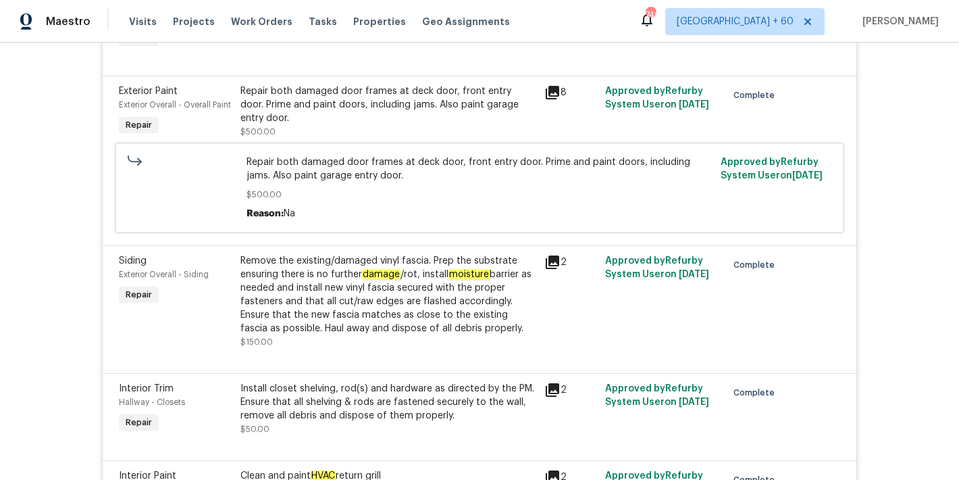
scroll to position [415, 0]
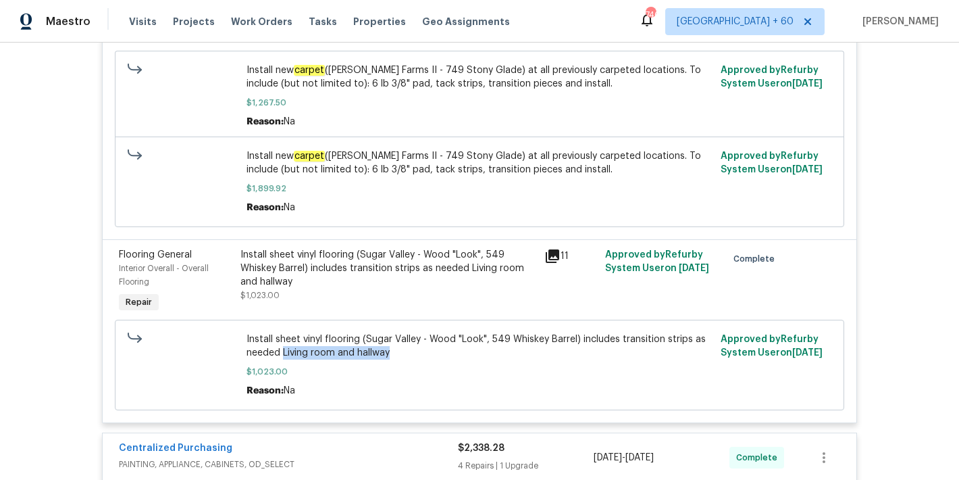
drag, startPoint x: 385, startPoint y: 357, endPoint x: 278, endPoint y: 351, distance: 107.6
click at [278, 351] on span "Install sheet vinyl flooring (Sugar Valley - Wood "Look", 549 Whiskey Barrel) i…" at bounding box center [480, 345] width 467 height 27
copy span "Living room and hallway"
click at [929, 193] on div "Back to all projects [STREET_ADDRESS] 4 Beds | 3 Baths | Total: 1820 ft² | Abov…" at bounding box center [479, 261] width 959 height 437
click at [881, 181] on div "Back to all projects [STREET_ADDRESS] 4 Beds | 3 Baths | Total: 1820 ft² | Abov…" at bounding box center [479, 261] width 959 height 437
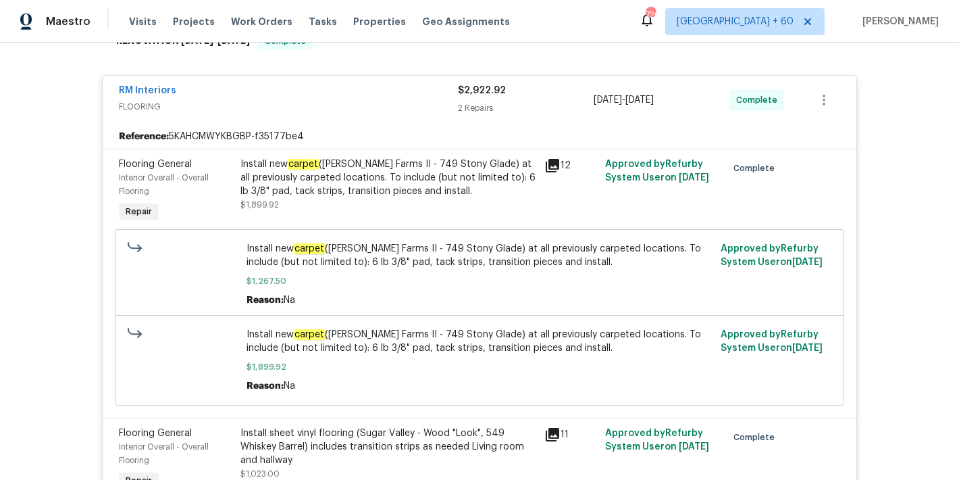
scroll to position [240, 0]
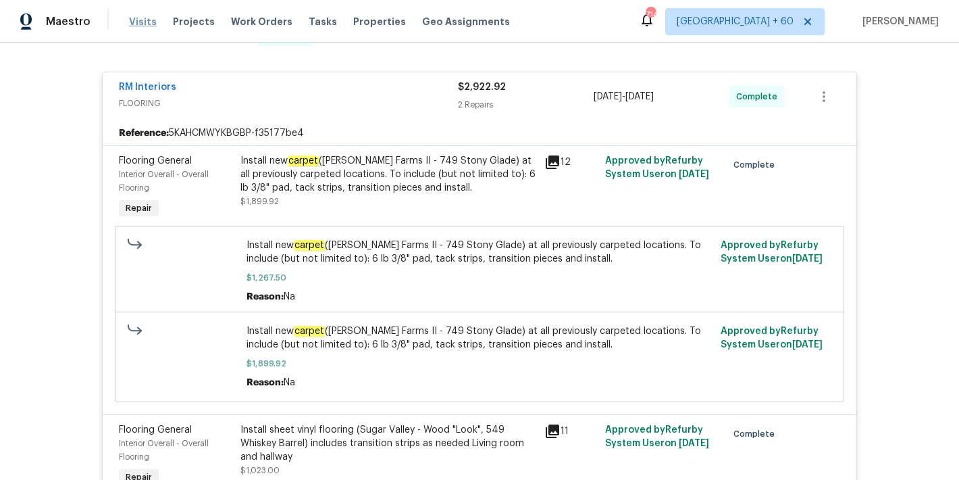
click at [139, 26] on span "Visits" at bounding box center [143, 22] width 28 height 14
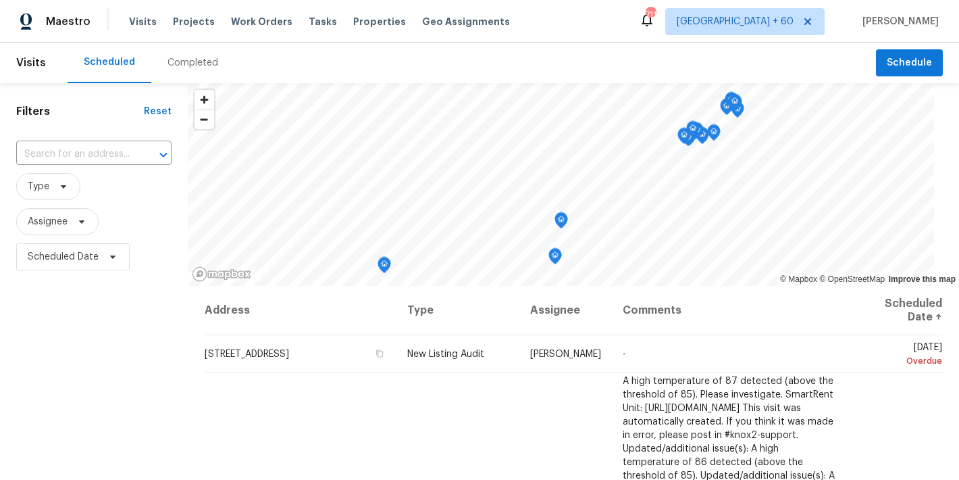
click at [200, 56] on div "Completed" at bounding box center [193, 63] width 51 height 14
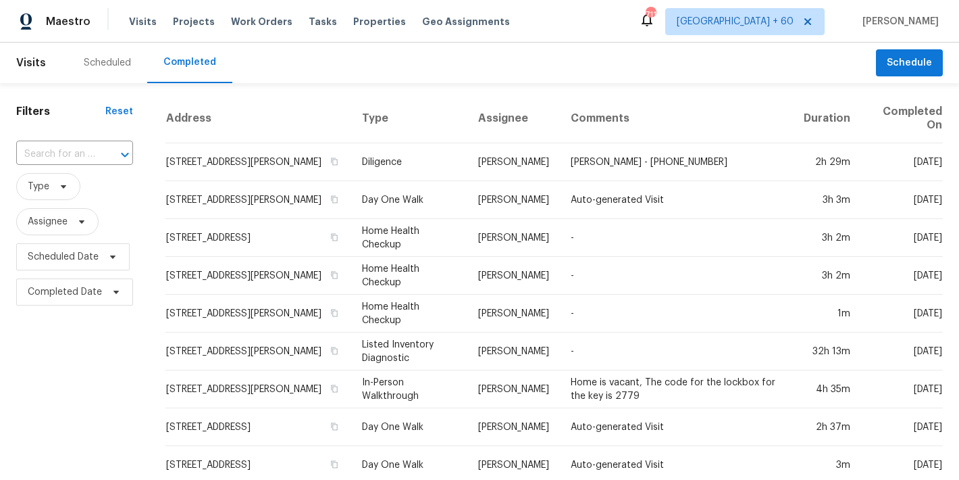
click at [43, 153] on input "text" at bounding box center [55, 154] width 79 height 21
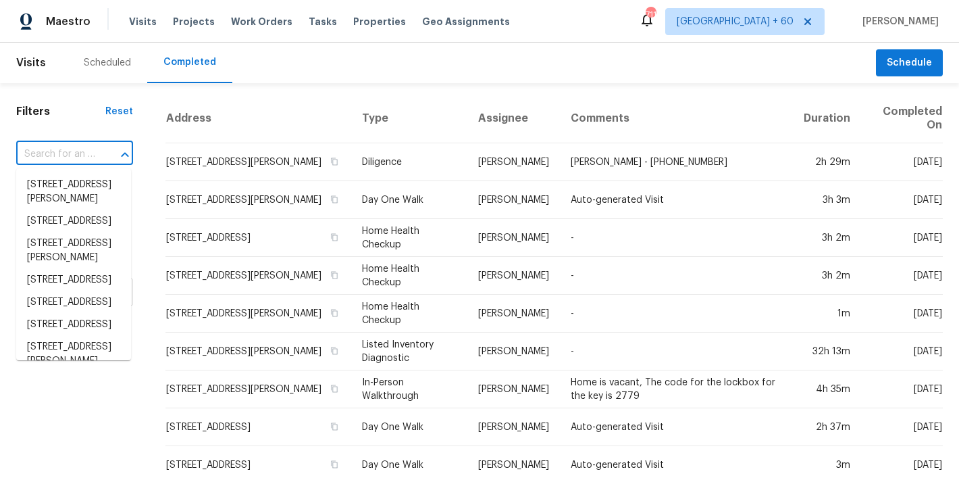
paste input "[STREET_ADDRESS][PERSON_NAME]"
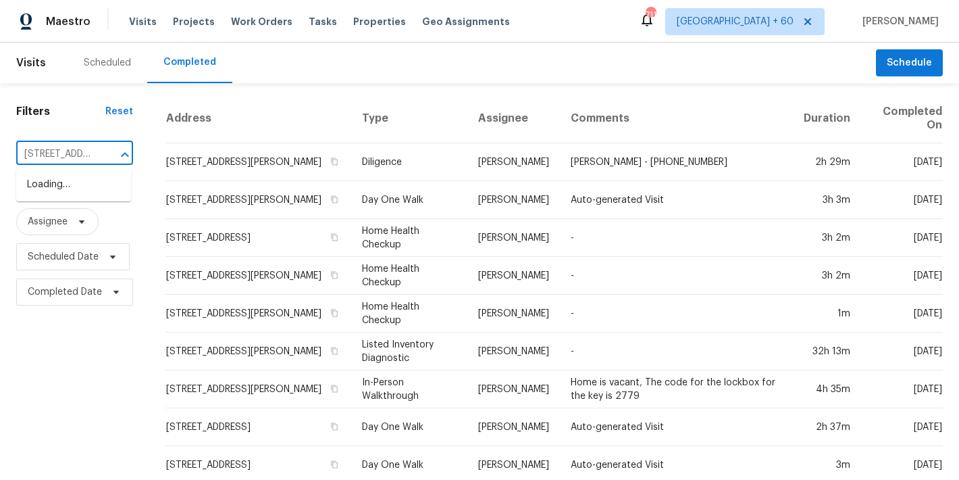
scroll to position [0, 120]
type input "2121 S [PERSON_NAME]"
click at [84, 196] on li "[STREET_ADDRESS][PERSON_NAME]" at bounding box center [73, 192] width 115 height 36
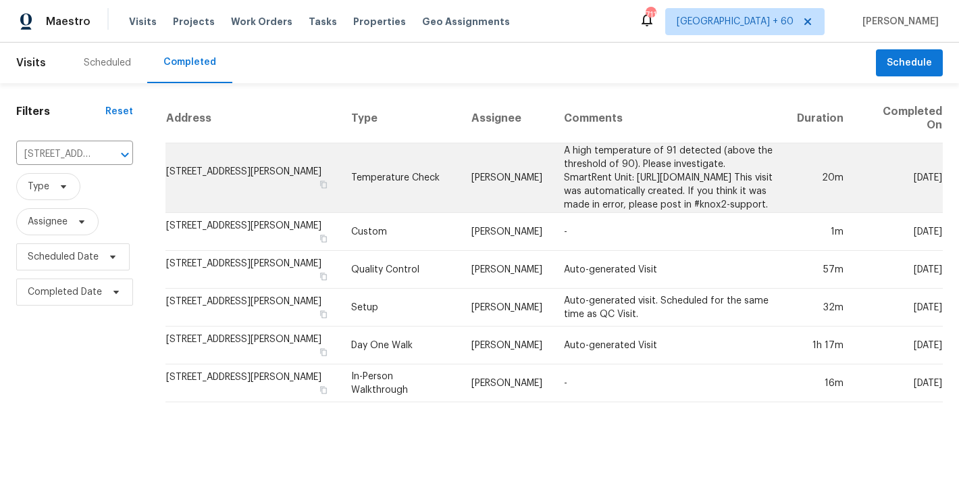
click at [182, 176] on td "[STREET_ADDRESS][PERSON_NAME]" at bounding box center [253, 178] width 175 height 70
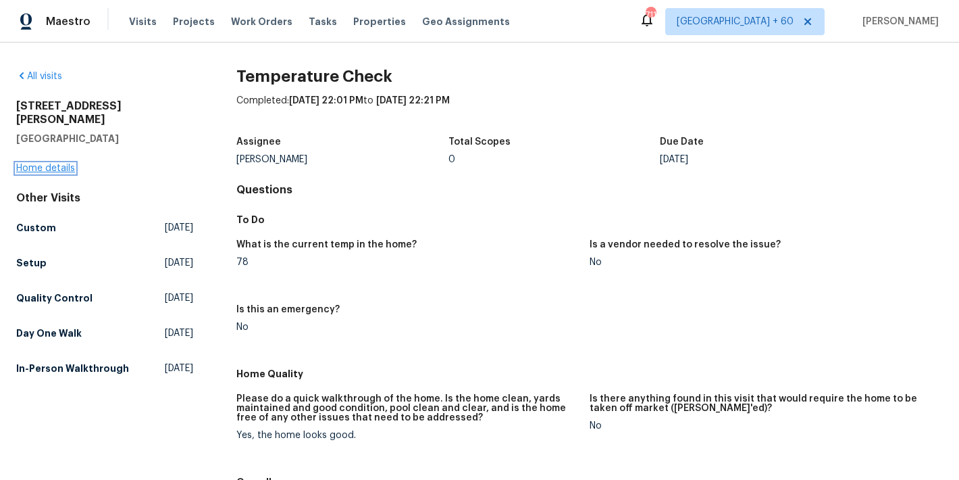
click at [39, 164] on link "Home details" at bounding box center [45, 168] width 59 height 9
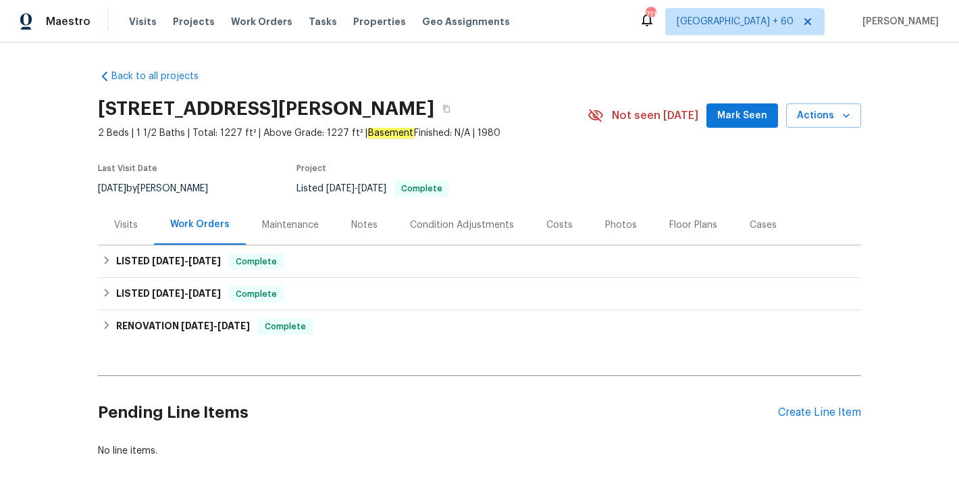
click at [741, 116] on span "Mark Seen" at bounding box center [743, 115] width 50 height 17
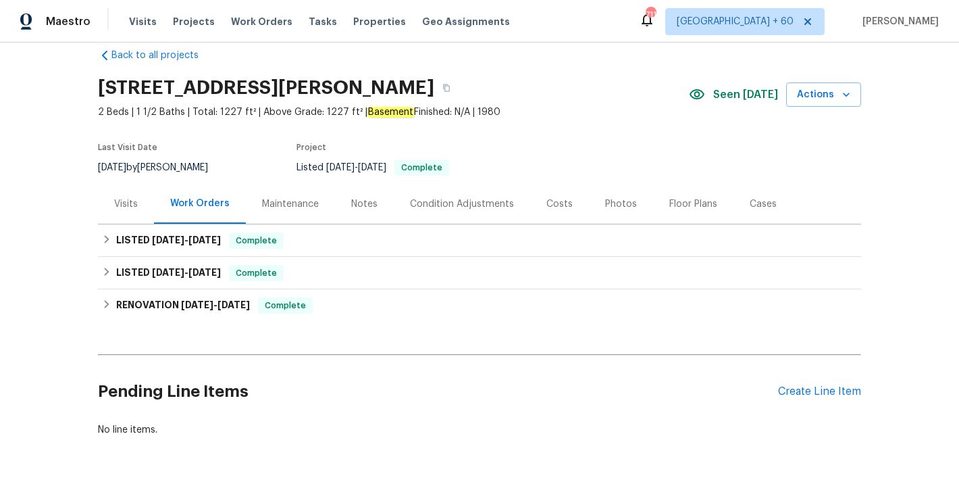
scroll to position [49, 0]
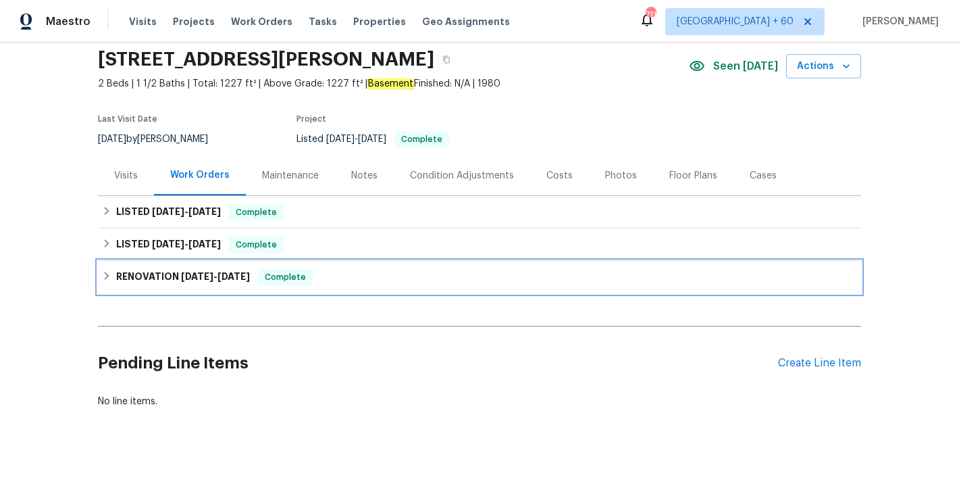
click at [225, 274] on span "[DATE]" at bounding box center [234, 276] width 32 height 9
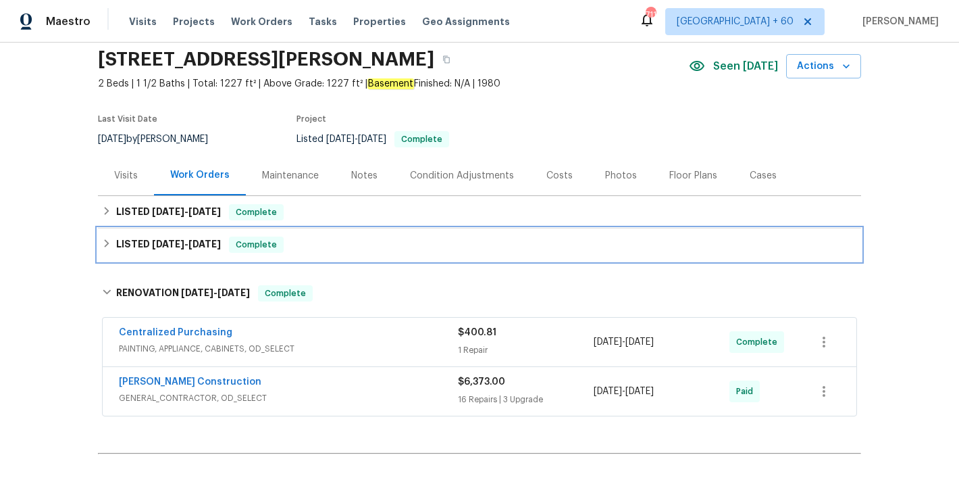
click at [203, 241] on span "[DATE]" at bounding box center [205, 243] width 32 height 9
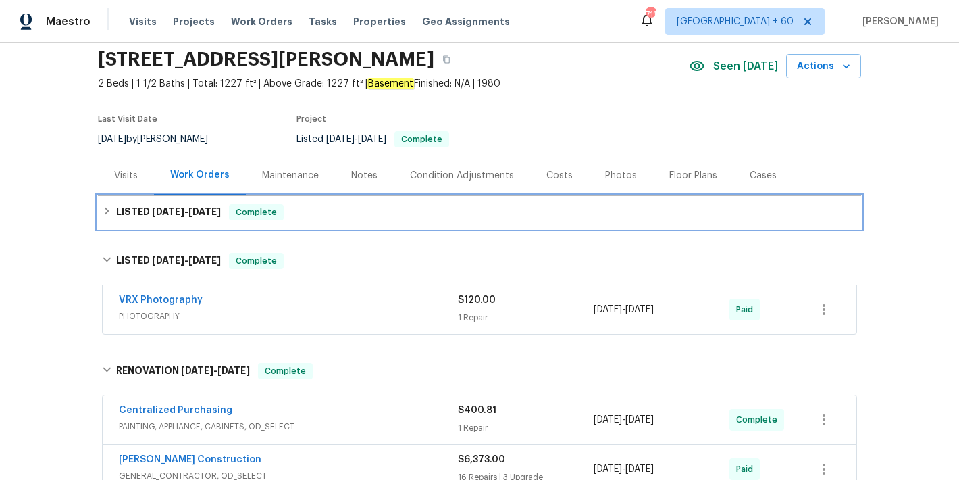
click at [337, 211] on div "LISTED [DATE] - [DATE] Complete" at bounding box center [479, 212] width 755 height 16
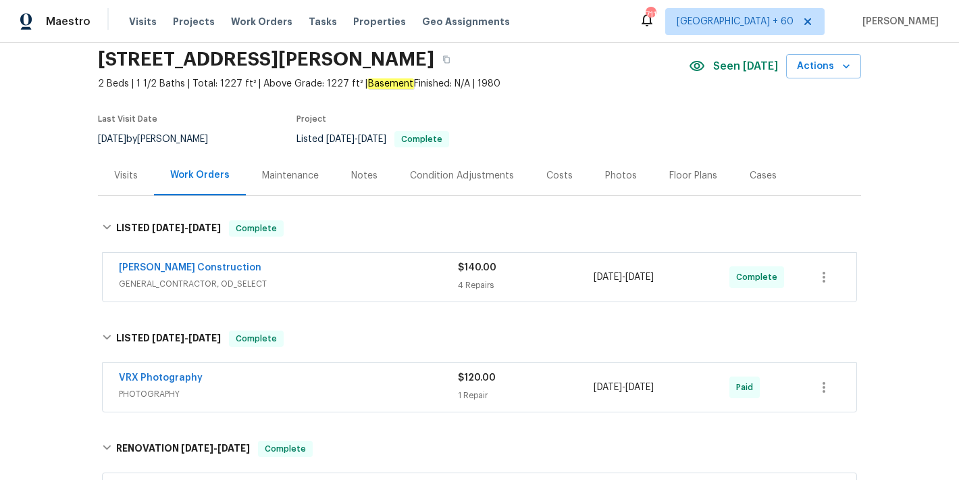
click at [391, 281] on span "GENERAL_CONTRACTOR, OD_SELECT" at bounding box center [288, 284] width 339 height 14
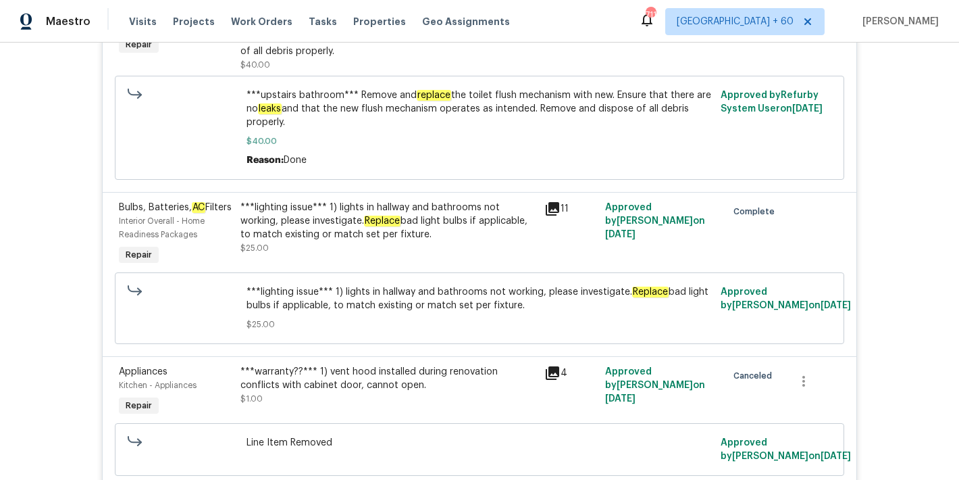
scroll to position [22, 0]
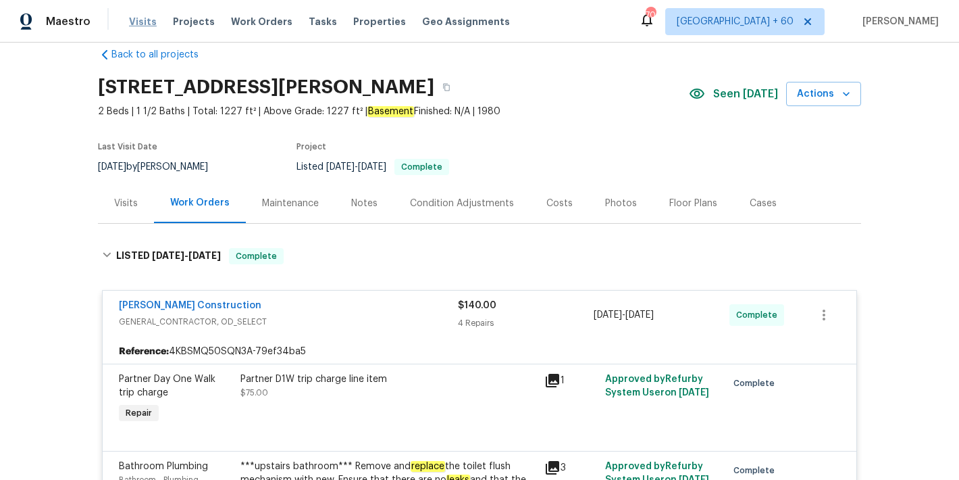
click at [138, 24] on span "Visits" at bounding box center [143, 22] width 28 height 14
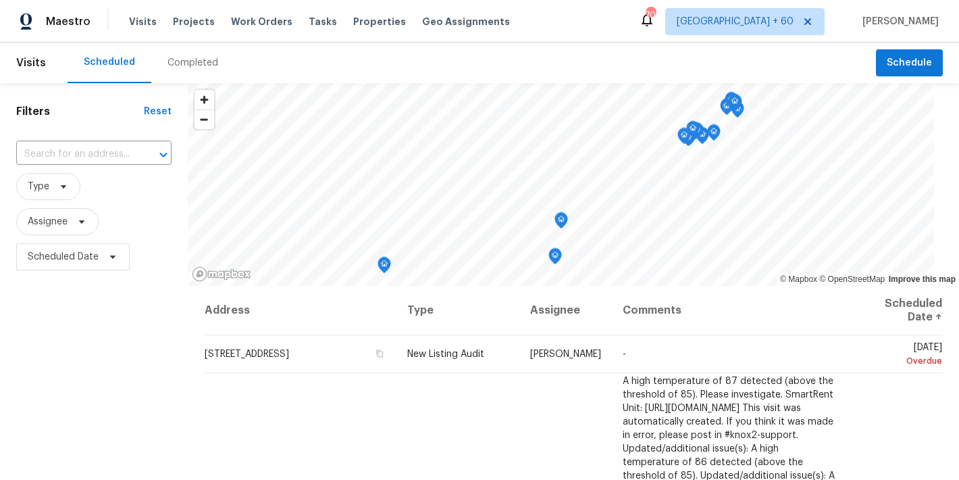
click at [176, 62] on div "Completed" at bounding box center [193, 63] width 51 height 14
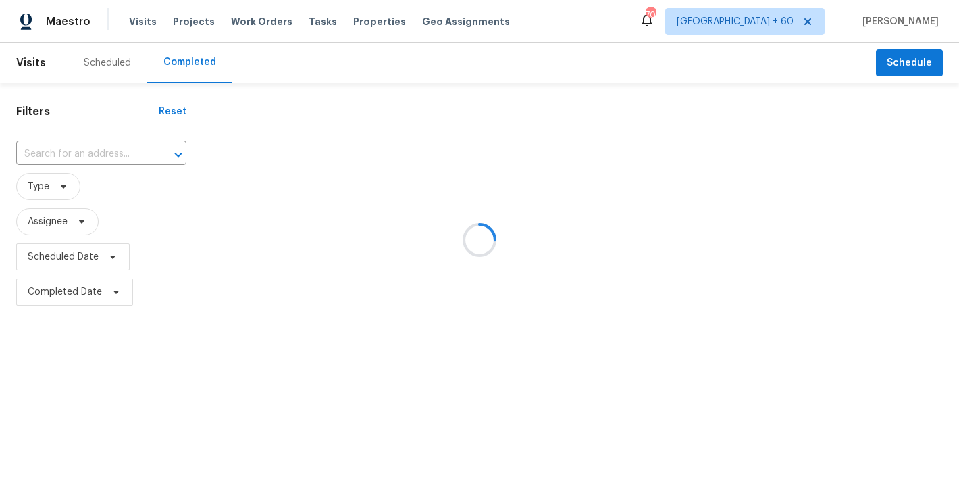
click at [583, 56] on div at bounding box center [479, 240] width 959 height 480
